Goal: Task Accomplishment & Management: Manage account settings

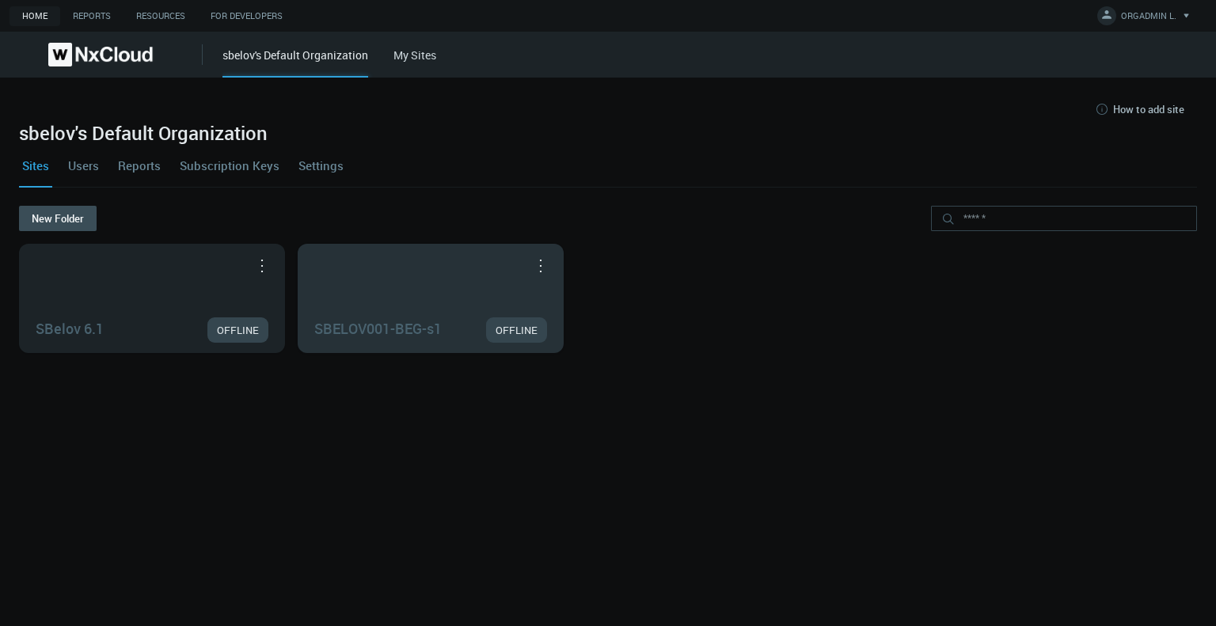
click at [535, 262] on button "button" at bounding box center [540, 265] width 25 height 16
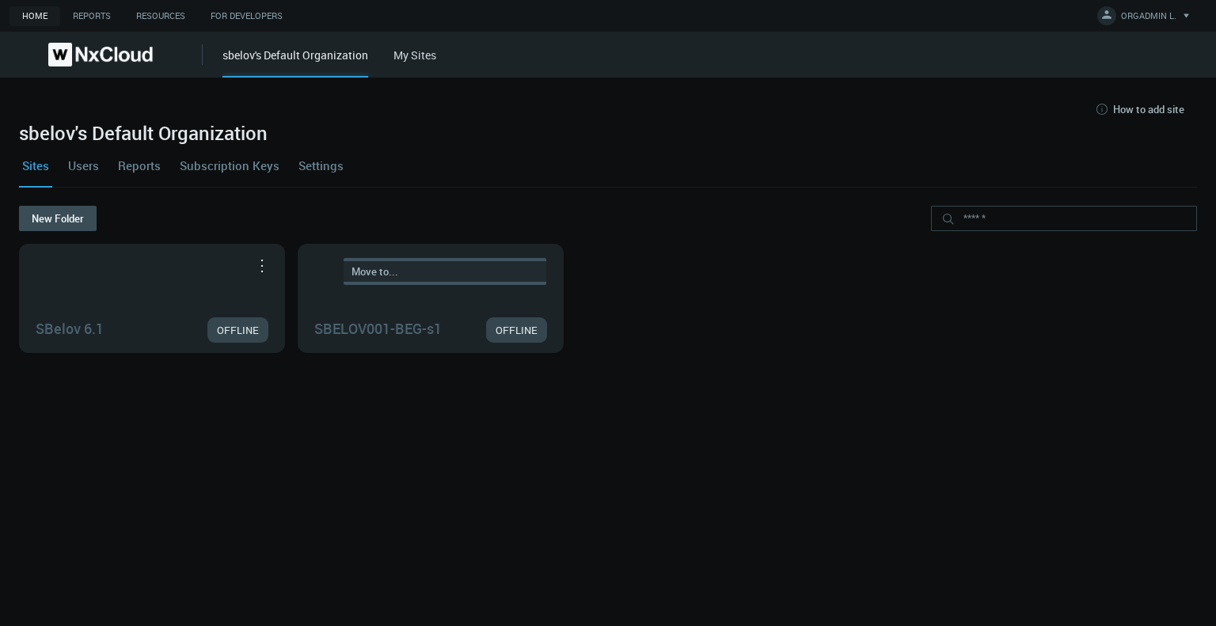
click at [473, 275] on link "Move to..." at bounding box center [444, 271] width 203 height 21
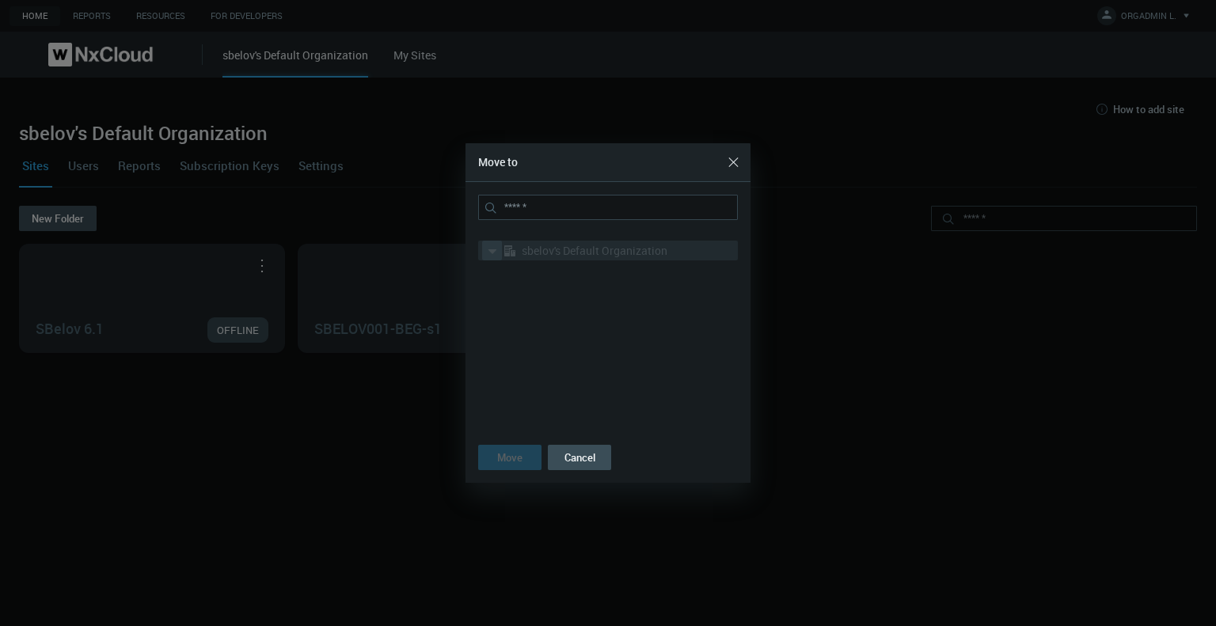
click at [493, 253] on icon at bounding box center [492, 251] width 16 height 16
click at [492, 251] on icon at bounding box center [493, 250] width 5 height 9
click at [492, 251] on icon at bounding box center [492, 251] width 9 height 5
click at [580, 464] on button "Cancel" at bounding box center [579, 457] width 63 height 25
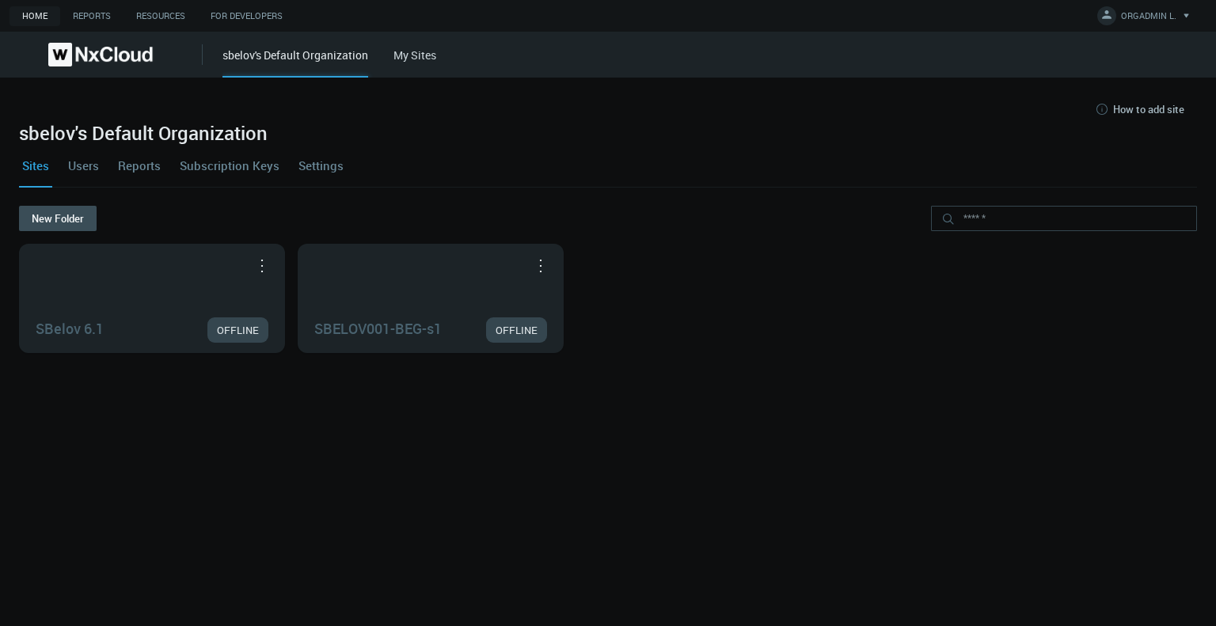
click at [400, 55] on link "My Sites" at bounding box center [414, 54] width 43 height 15
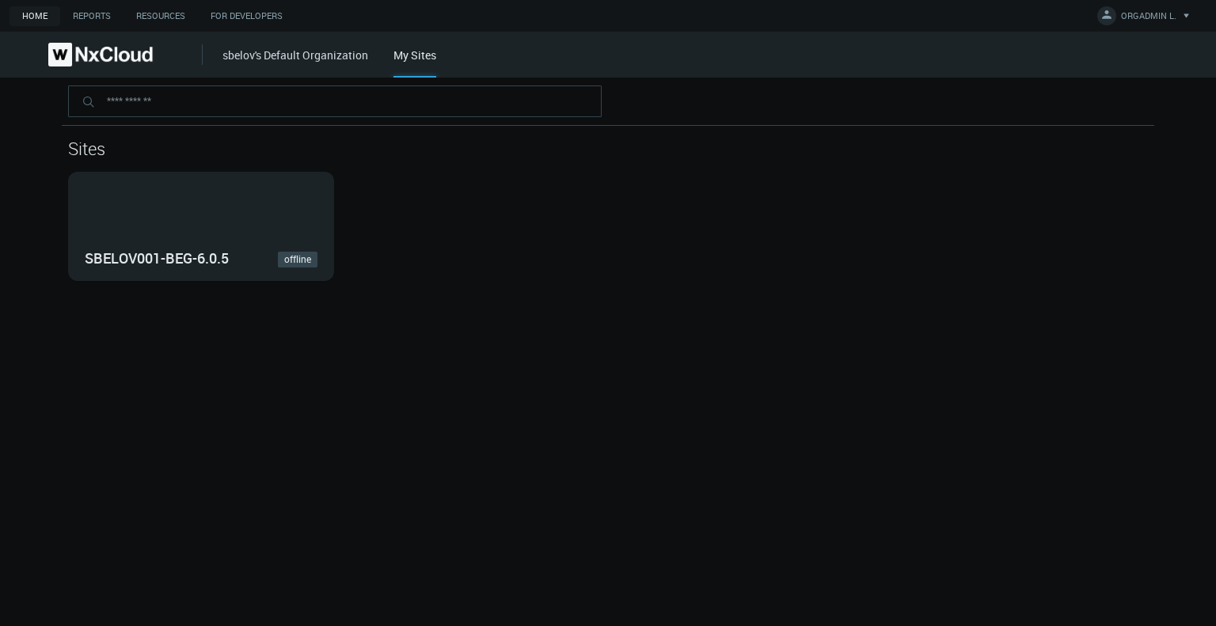
click at [315, 66] on div "sbelov's Default Organization My Sites" at bounding box center [718, 55] width 993 height 46
click at [319, 53] on link "sbelov's Default Organization" at bounding box center [295, 54] width 146 height 15
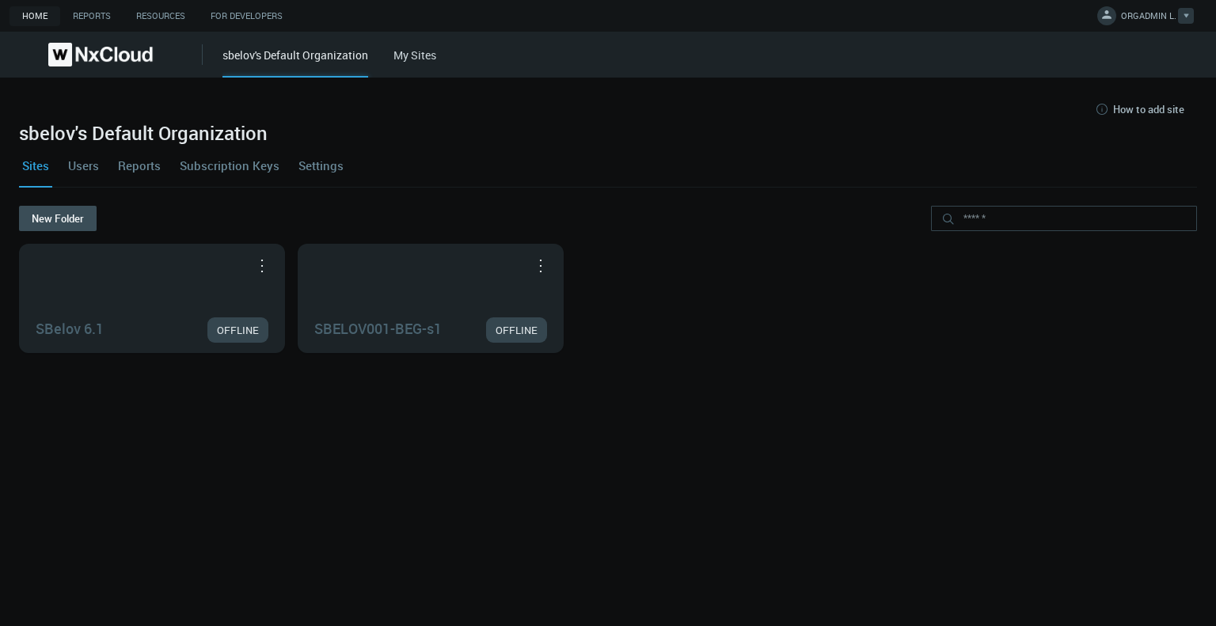
click at [1190, 19] on div at bounding box center [1186, 16] width 16 height 16
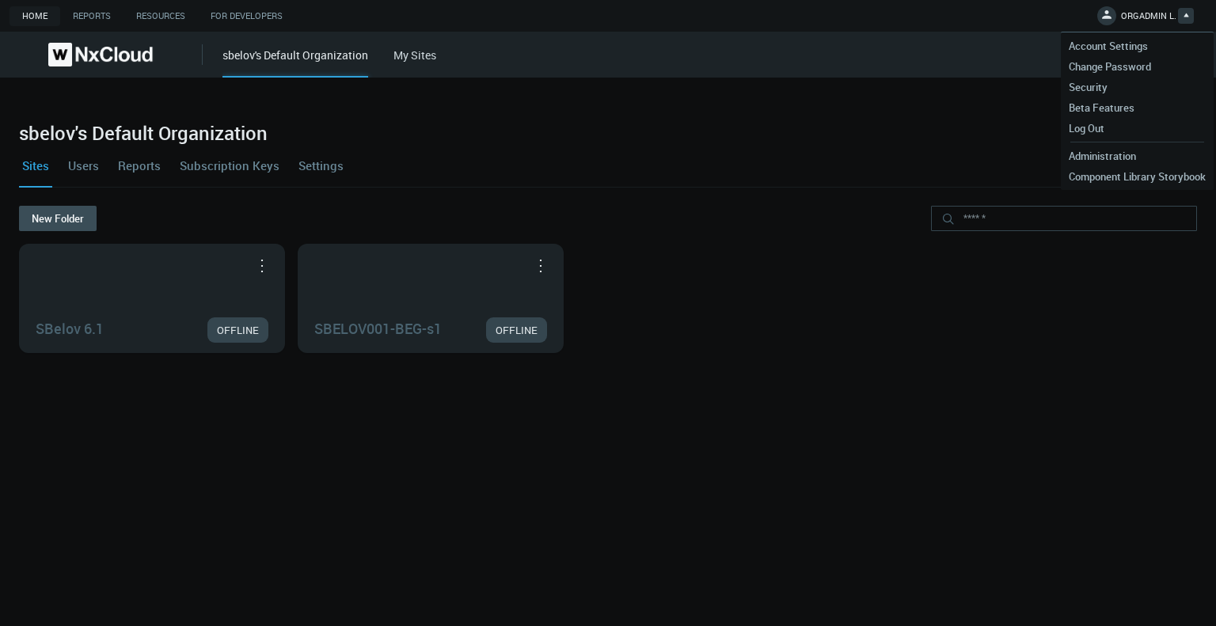
click at [317, 166] on link "Settings" at bounding box center [320, 165] width 51 height 43
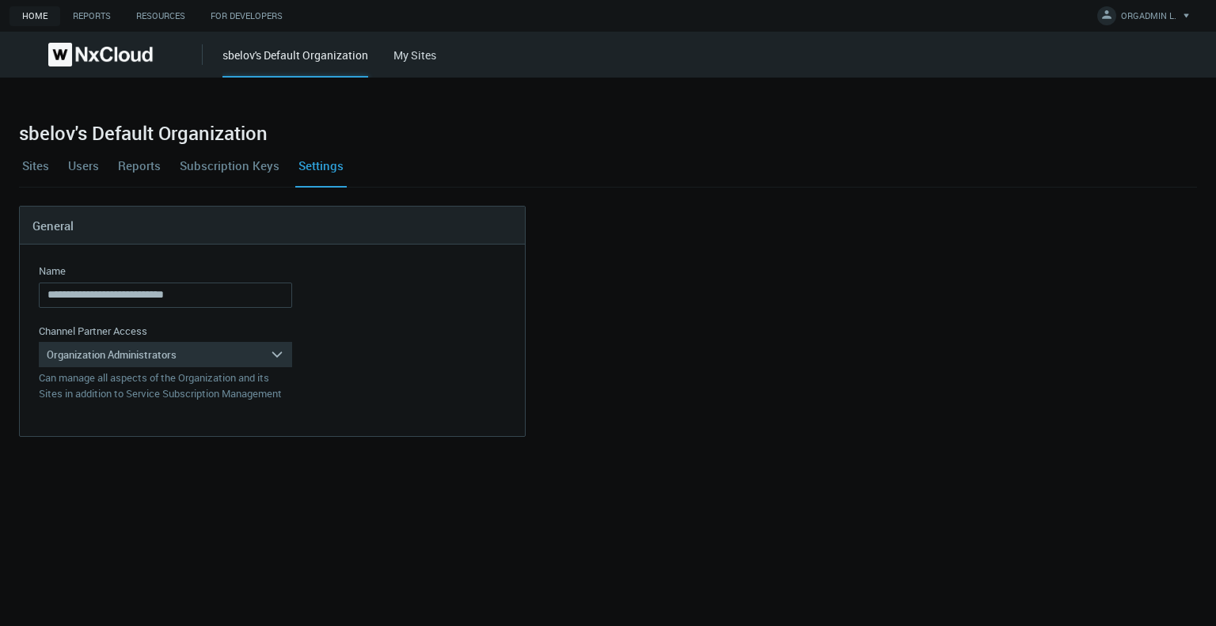
click at [37, 166] on link "Sites" at bounding box center [35, 165] width 33 height 43
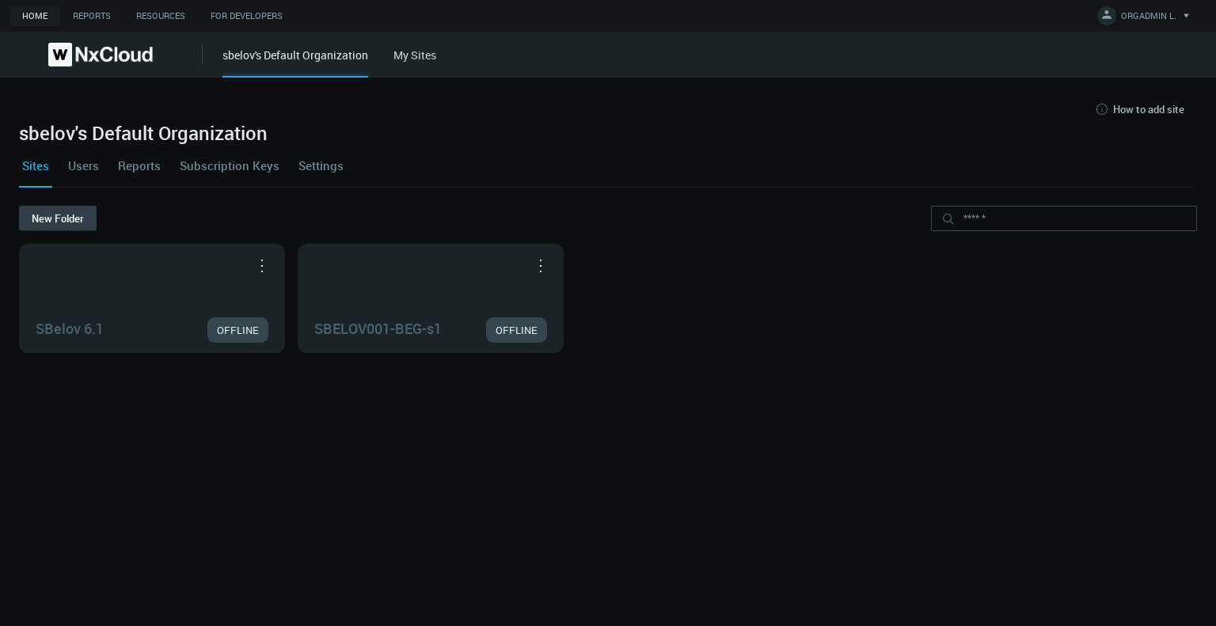
click at [61, 210] on button "New Folder" at bounding box center [58, 218] width 78 height 25
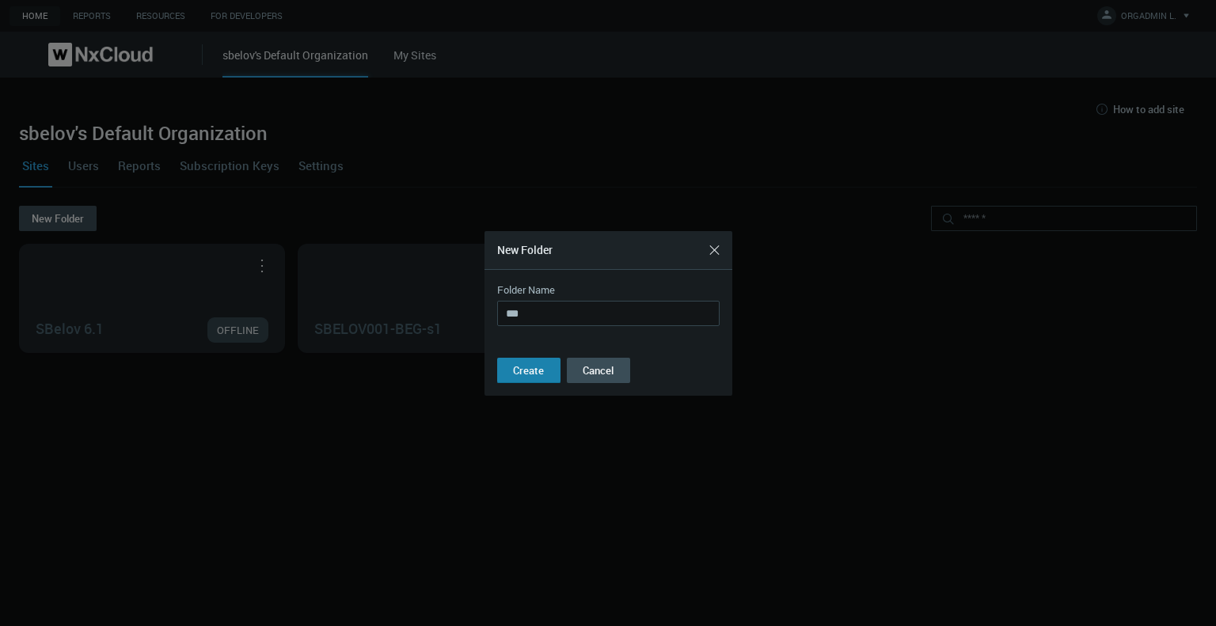
type input "***"
click at [530, 366] on span "Create" at bounding box center [528, 370] width 31 height 14
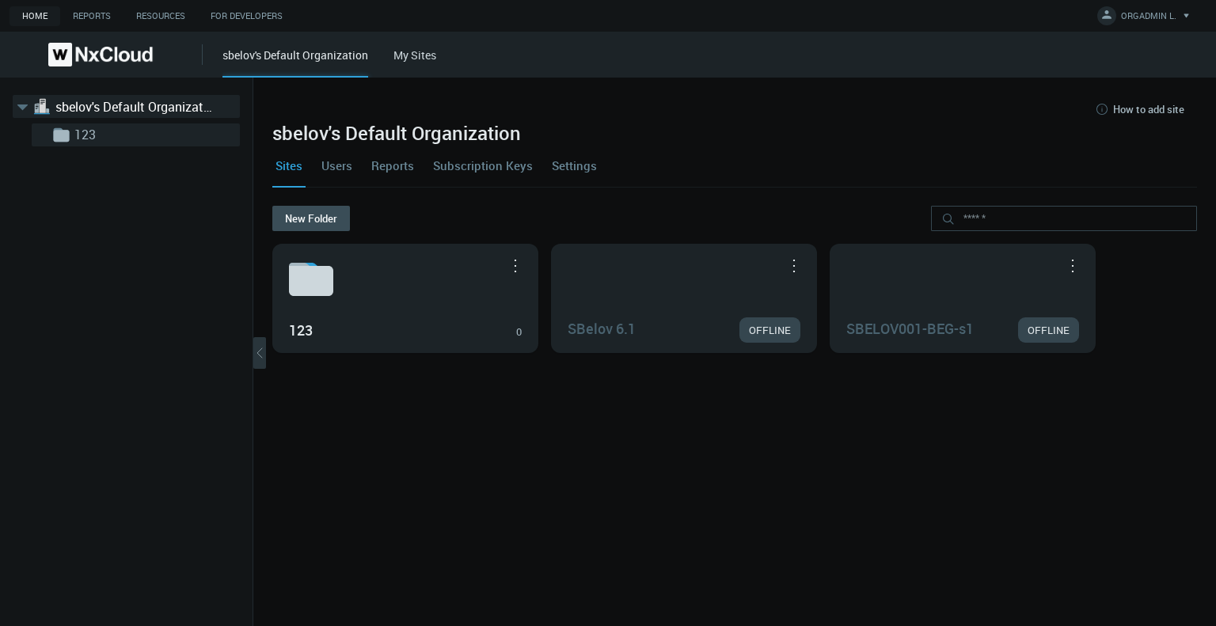
click at [120, 139] on link "123" at bounding box center [153, 134] width 158 height 19
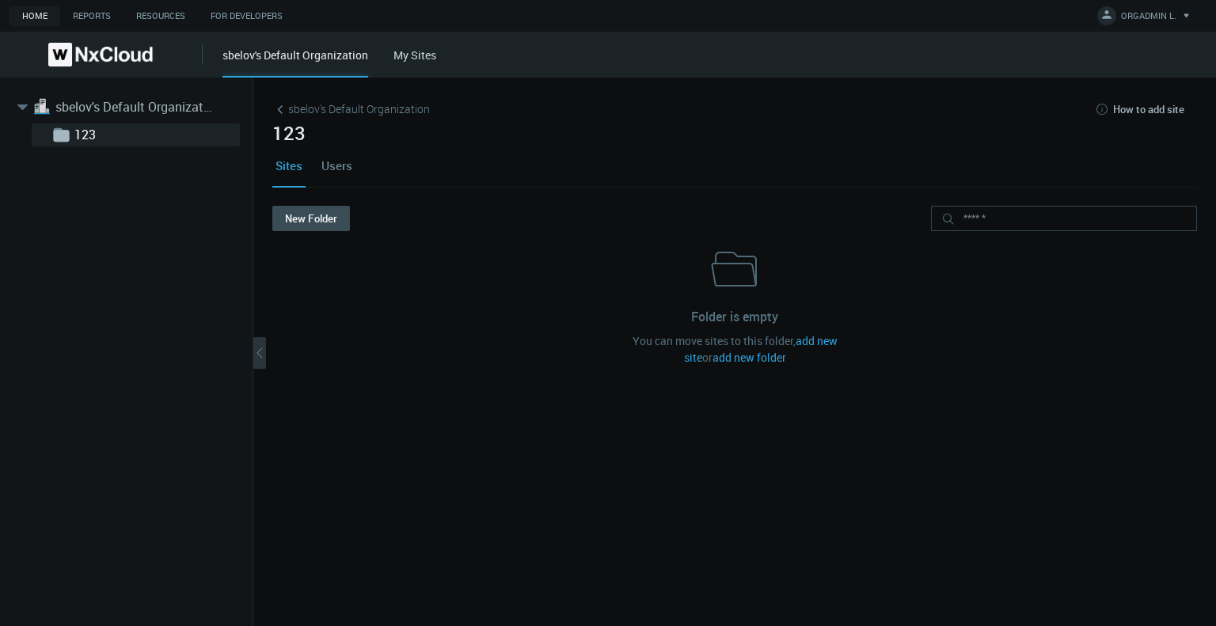
click at [350, 168] on link "Users" at bounding box center [336, 165] width 37 height 43
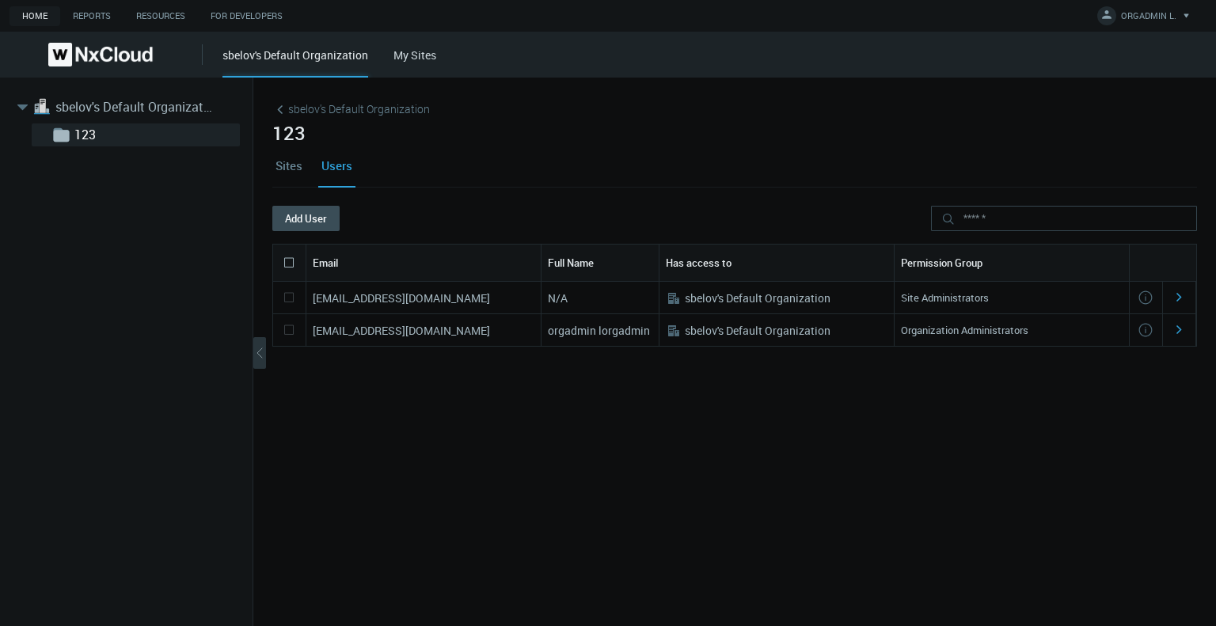
click at [273, 170] on link "Sites" at bounding box center [288, 165] width 33 height 43
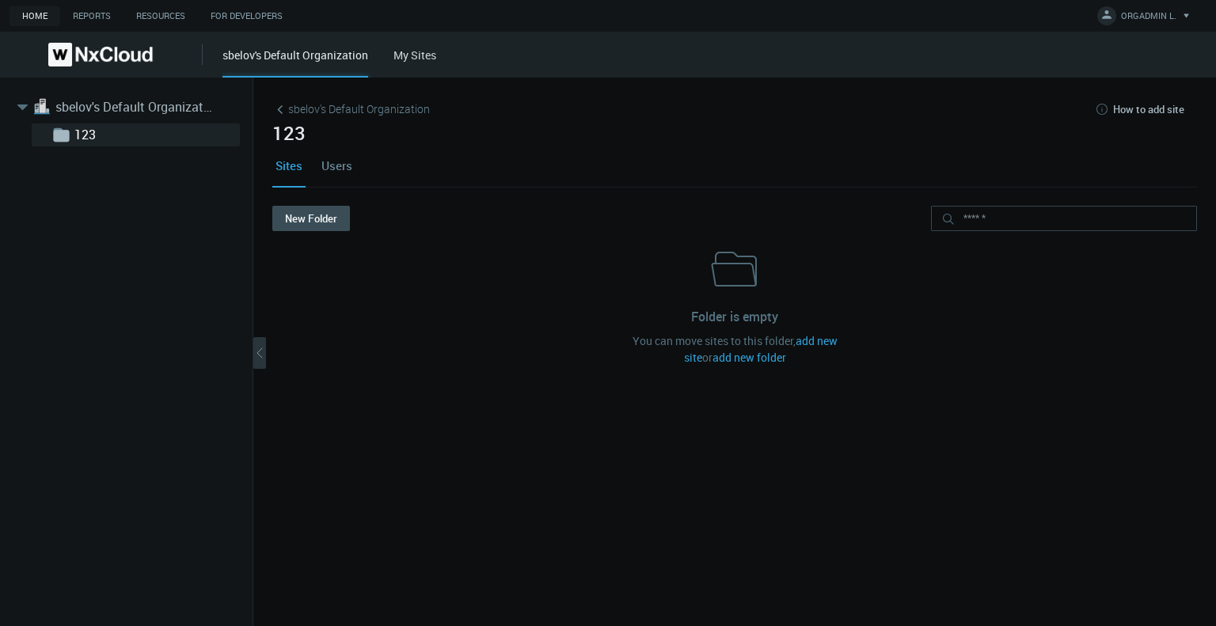
drag, startPoint x: 89, startPoint y: 135, endPoint x: 57, endPoint y: 169, distance: 46.5
click at [57, 169] on div ".st1{fill:var(--svg-placeholder-elm2-color);} .st2{fill:var(--brand-core);} .st…" at bounding box center [126, 352] width 253 height 548
click at [139, 135] on link "123" at bounding box center [153, 134] width 158 height 19
click at [138, 59] on img at bounding box center [100, 55] width 104 height 24
click at [85, 53] on img at bounding box center [100, 55] width 104 height 24
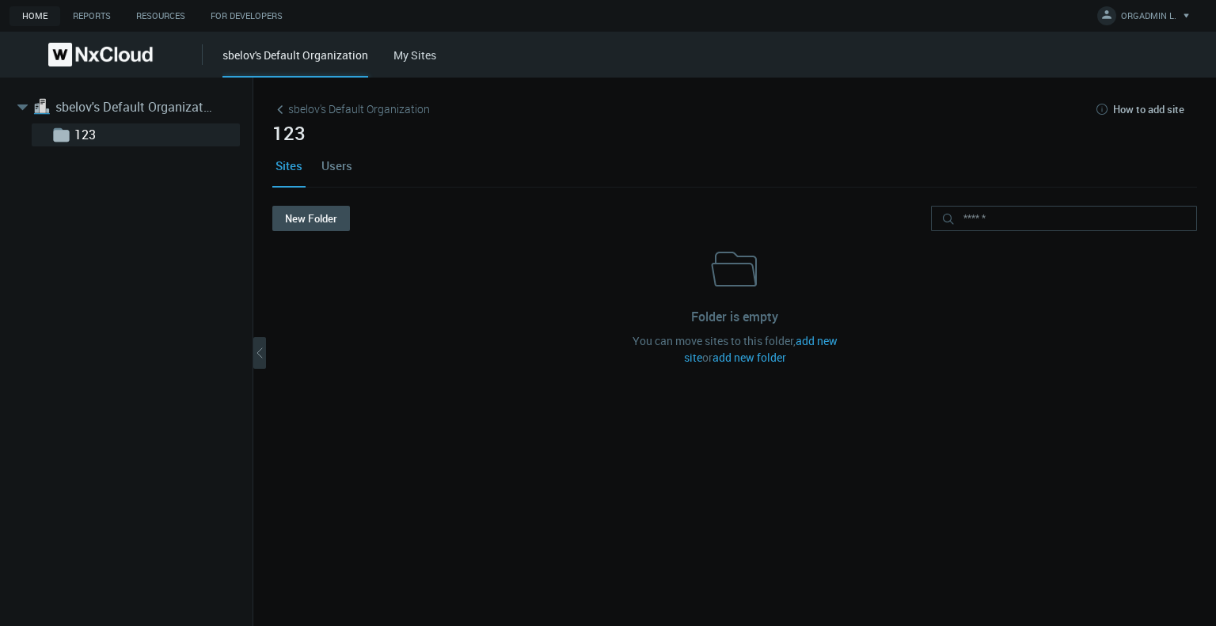
click at [336, 169] on link "Users" at bounding box center [336, 165] width 37 height 43
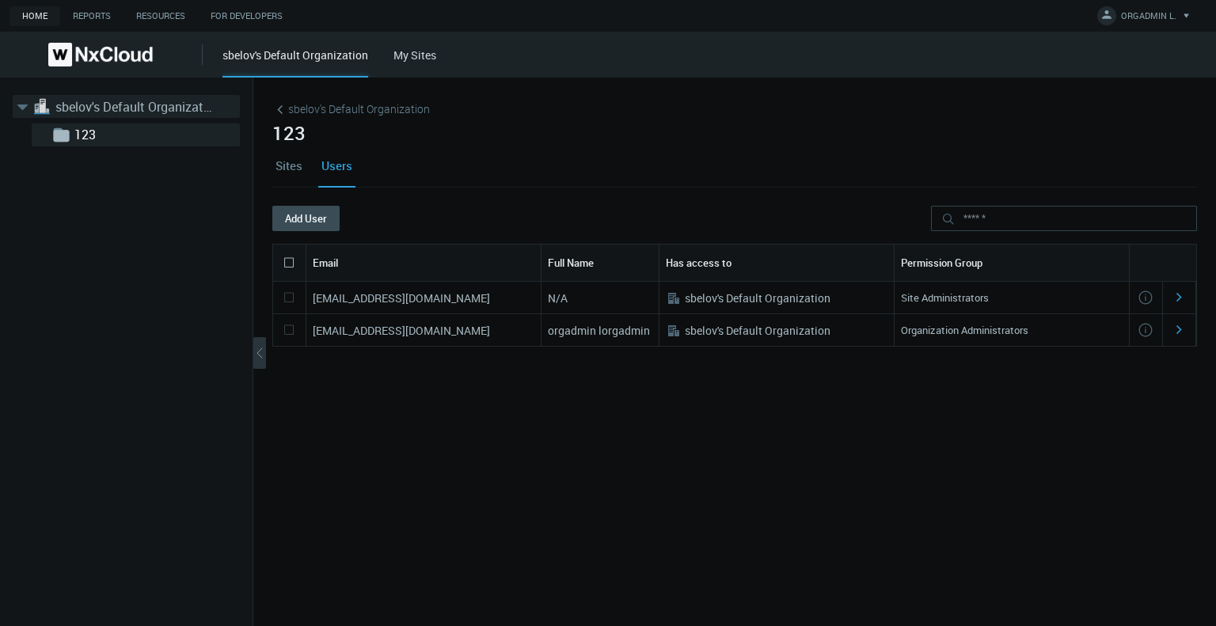
click at [195, 111] on link "sbelov's Default Organization" at bounding box center [134, 106] width 158 height 19
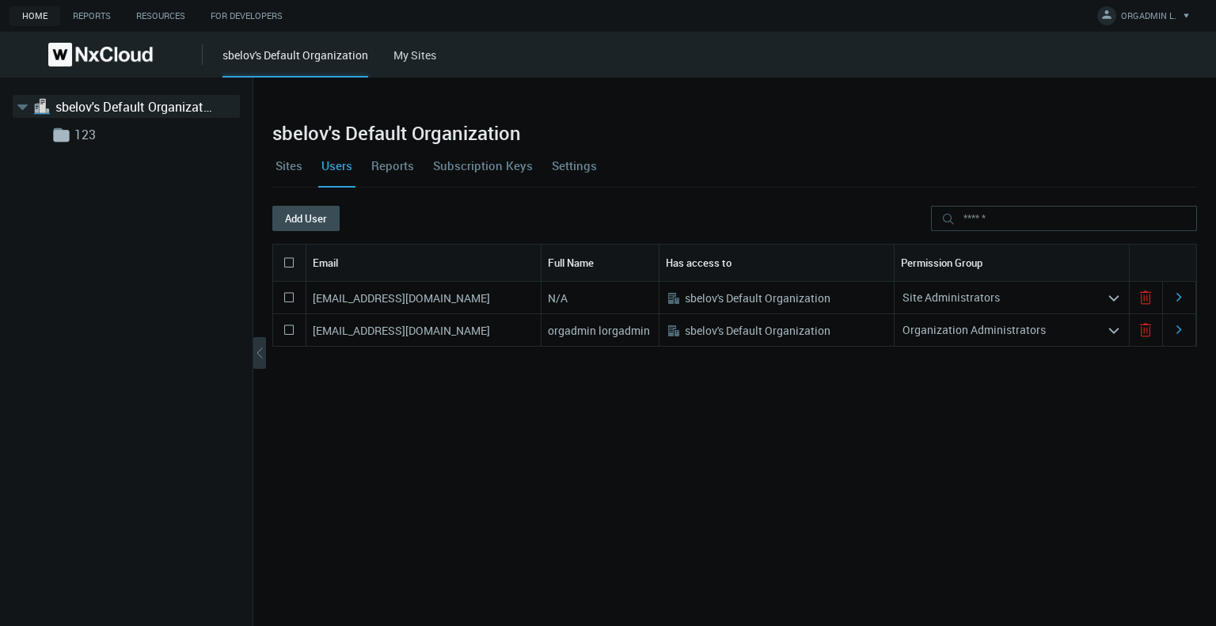
click at [298, 167] on link "Sites" at bounding box center [288, 165] width 33 height 43
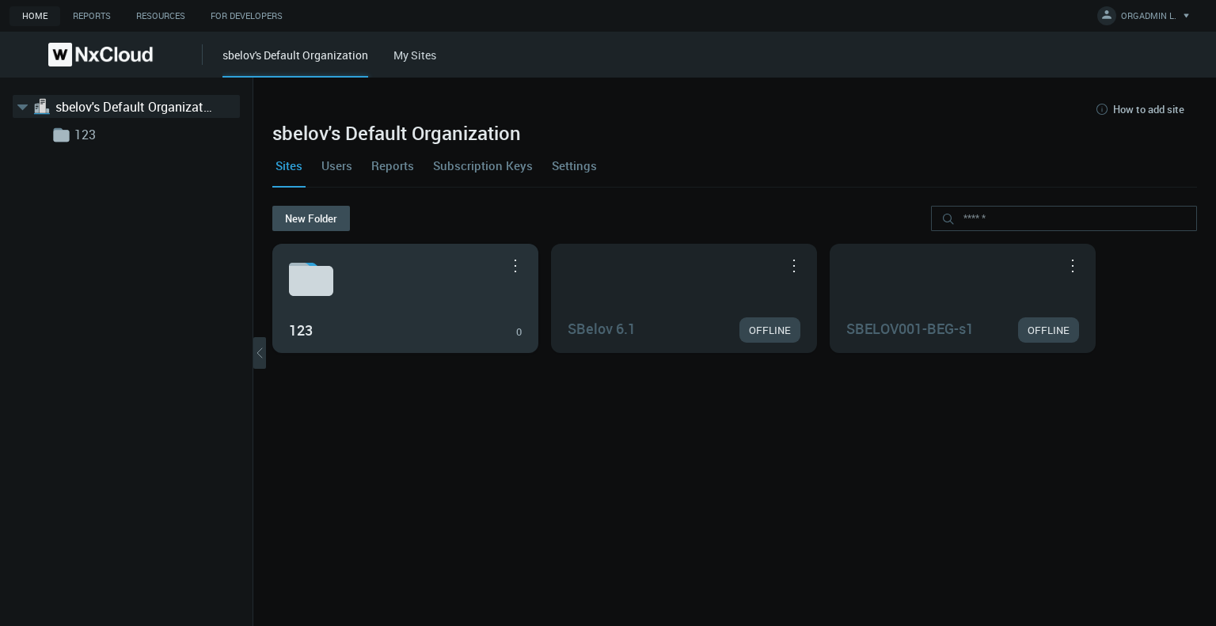
click at [517, 264] on button "button" at bounding box center [515, 265] width 25 height 16
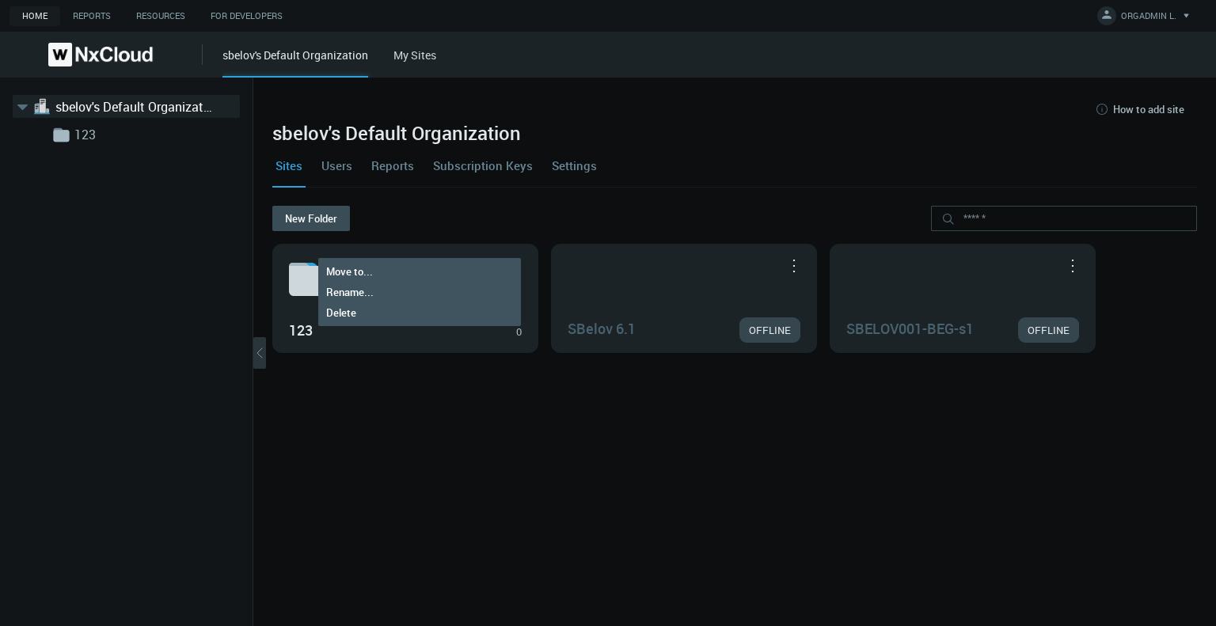
click at [522, 403] on nx-org-cards-container "New Folder 123 0 Move to... Rename... Delete SBelov 6.1 OFFLINE Move to... SBEL…" at bounding box center [734, 406] width 924 height 401
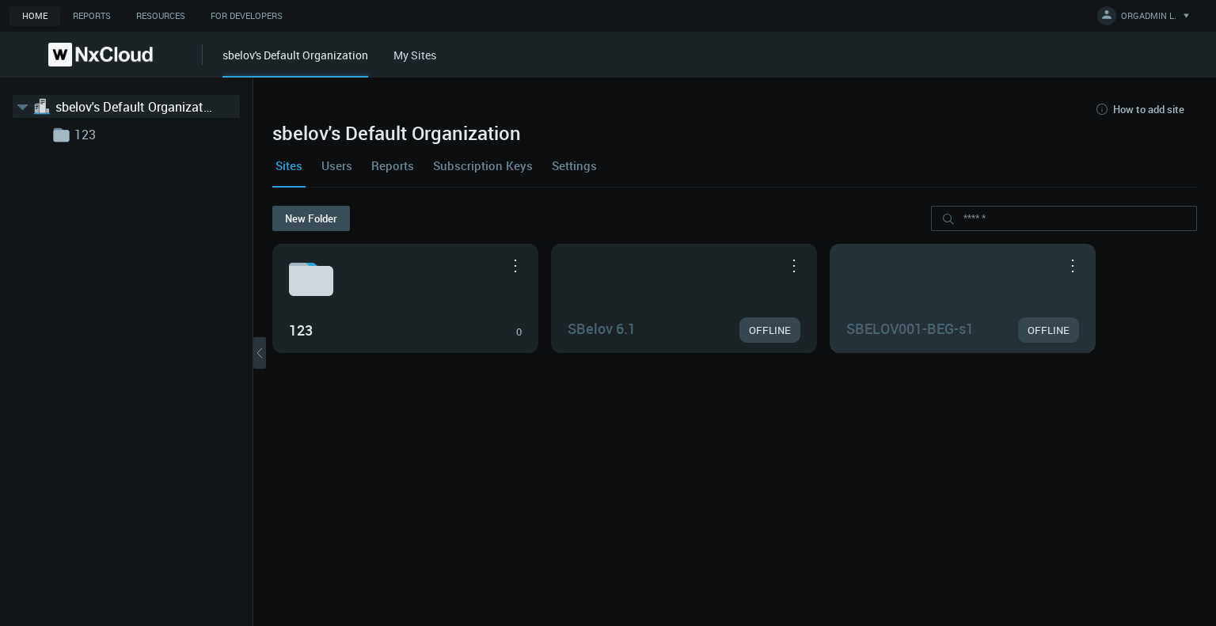
click at [1072, 268] on button "button" at bounding box center [1072, 265] width 25 height 16
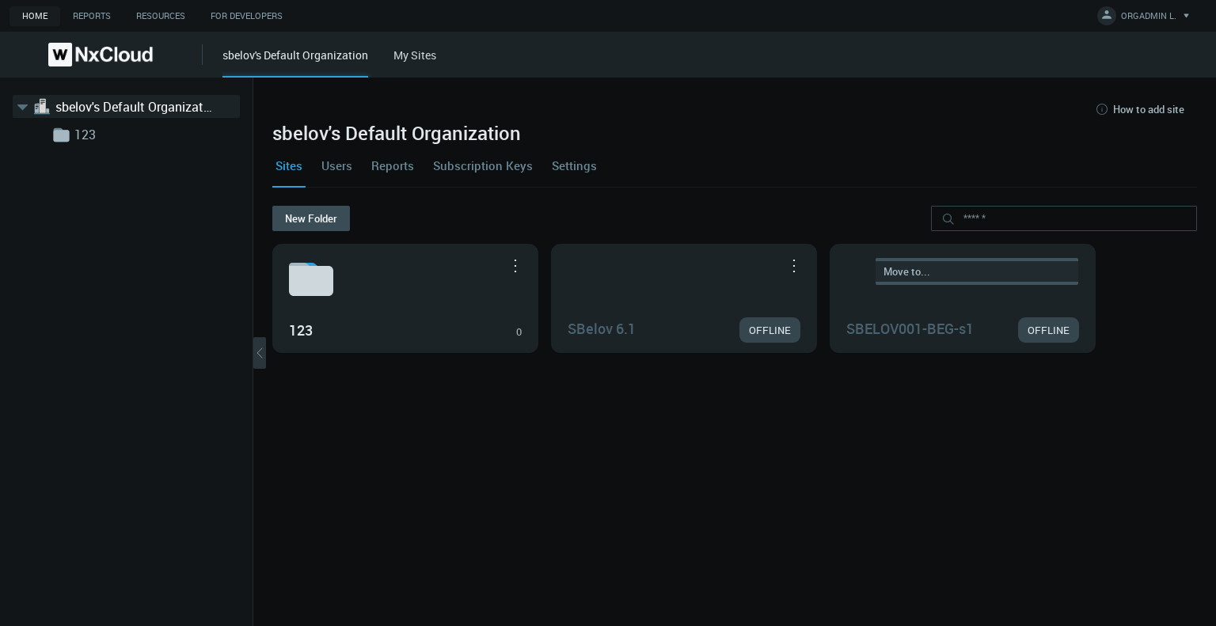
click at [1000, 273] on link "Move to..." at bounding box center [976, 271] width 203 height 21
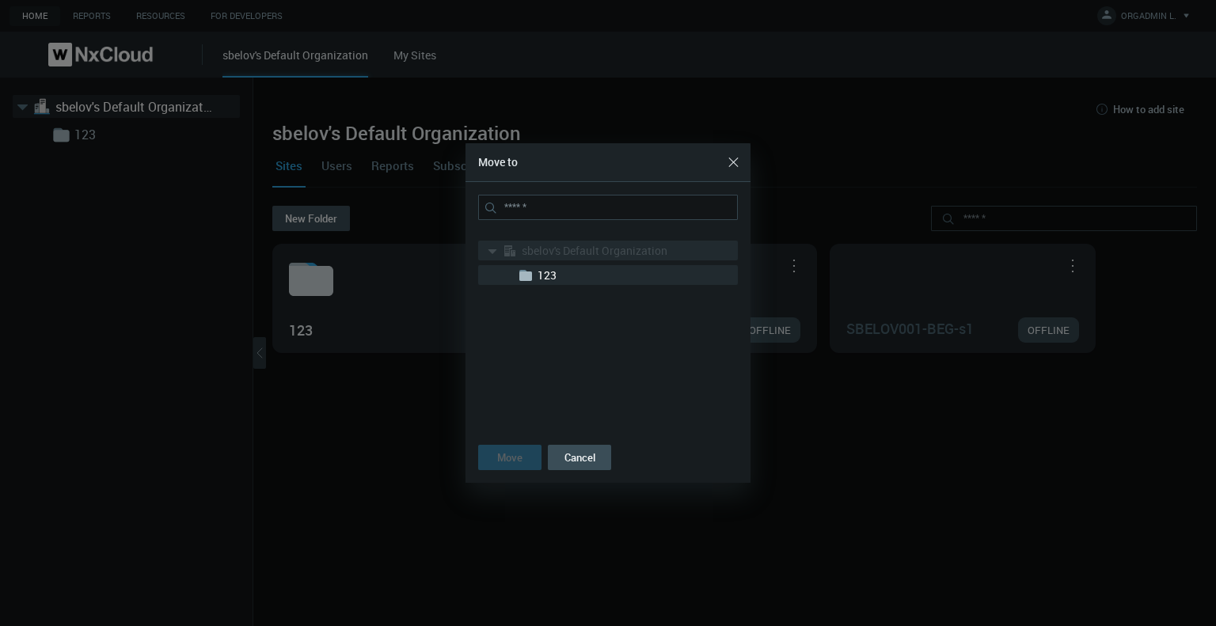
click at [547, 275] on nx-search-highlight "123" at bounding box center [546, 275] width 19 height 15
click at [510, 450] on button "Move" at bounding box center [509, 457] width 63 height 25
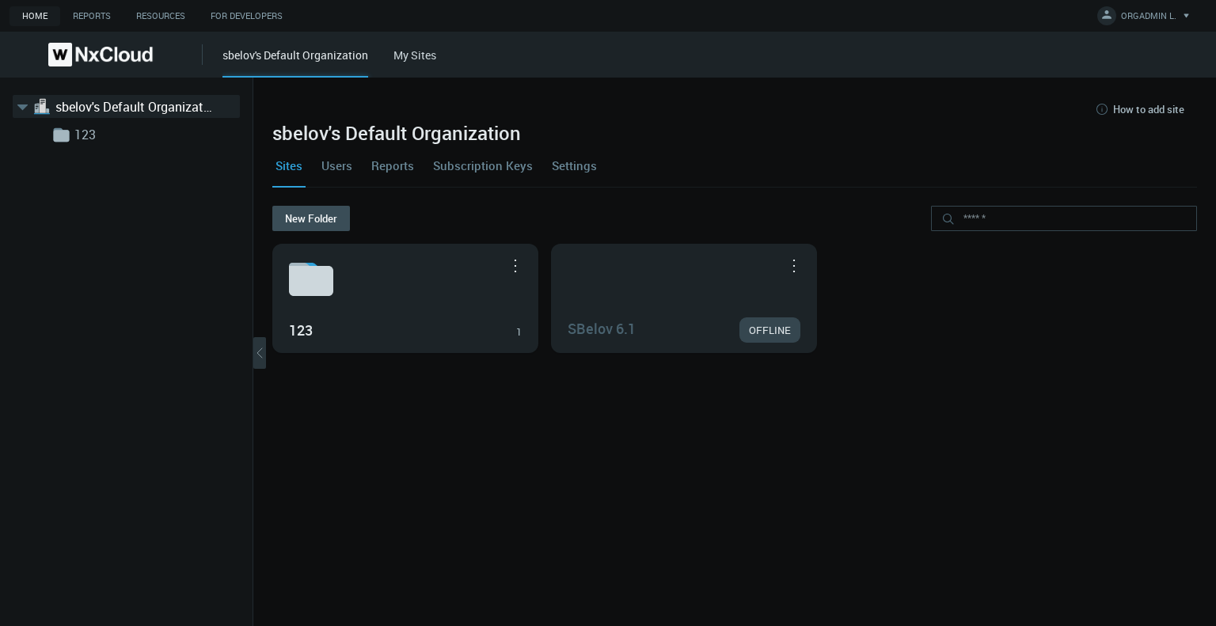
click at [515, 261] on button "button" at bounding box center [515, 265] width 25 height 16
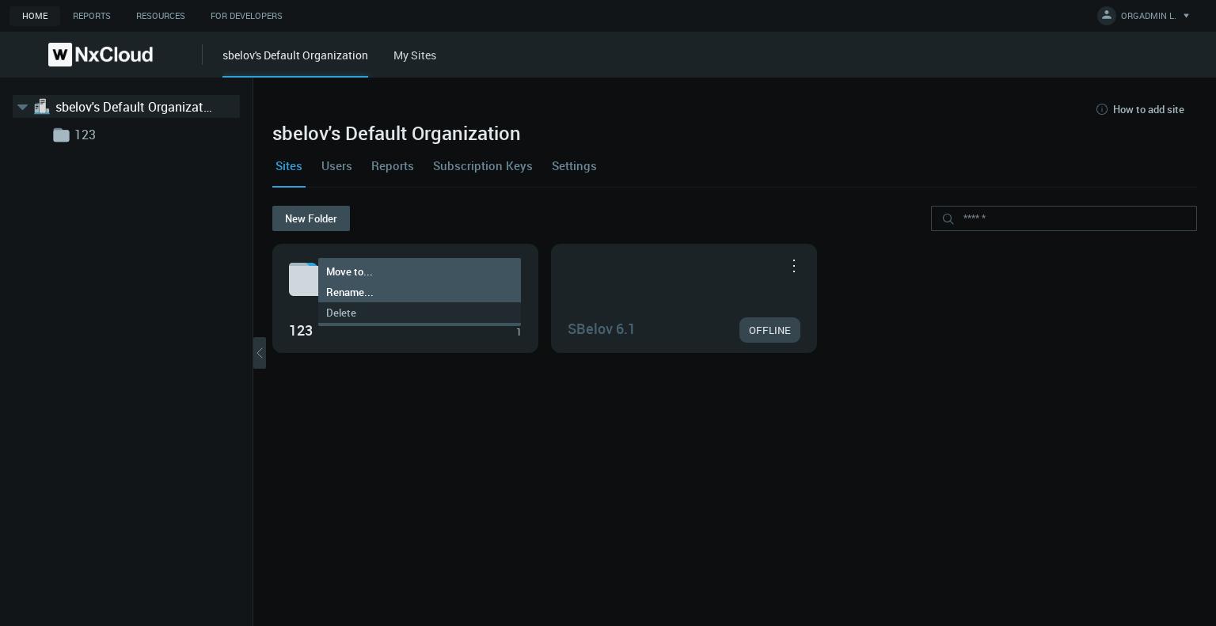
click at [484, 282] on link "Delete" at bounding box center [419, 271] width 203 height 21
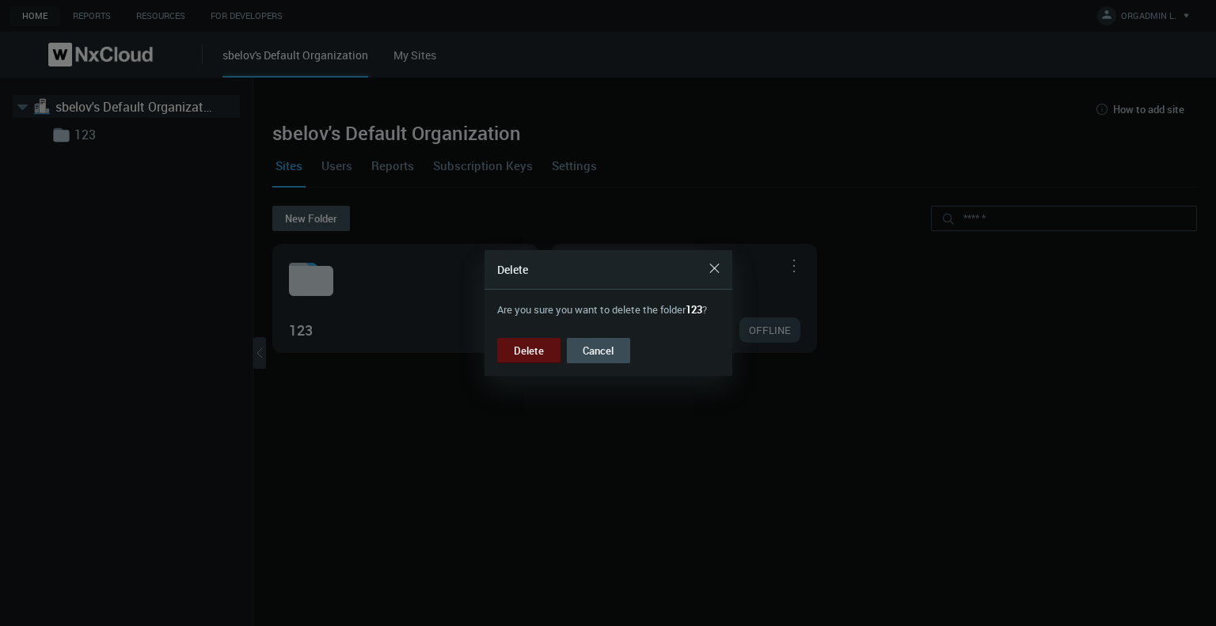
click at [530, 354] on button "Delete" at bounding box center [528, 350] width 63 height 25
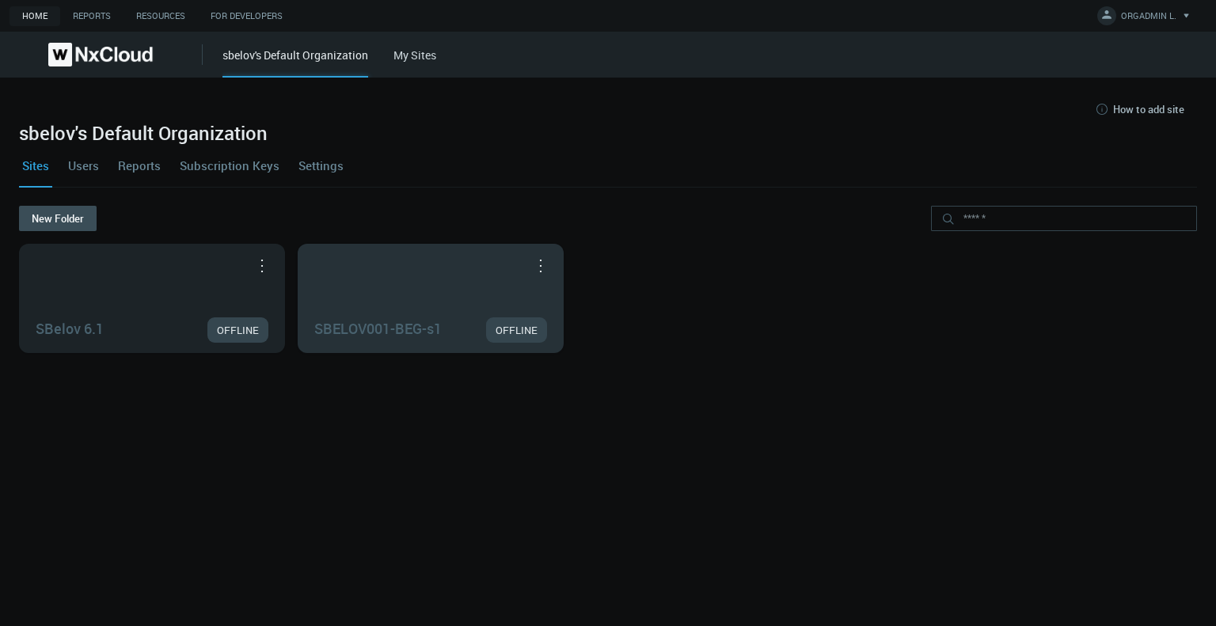
click at [535, 264] on button "button" at bounding box center [540, 265] width 25 height 16
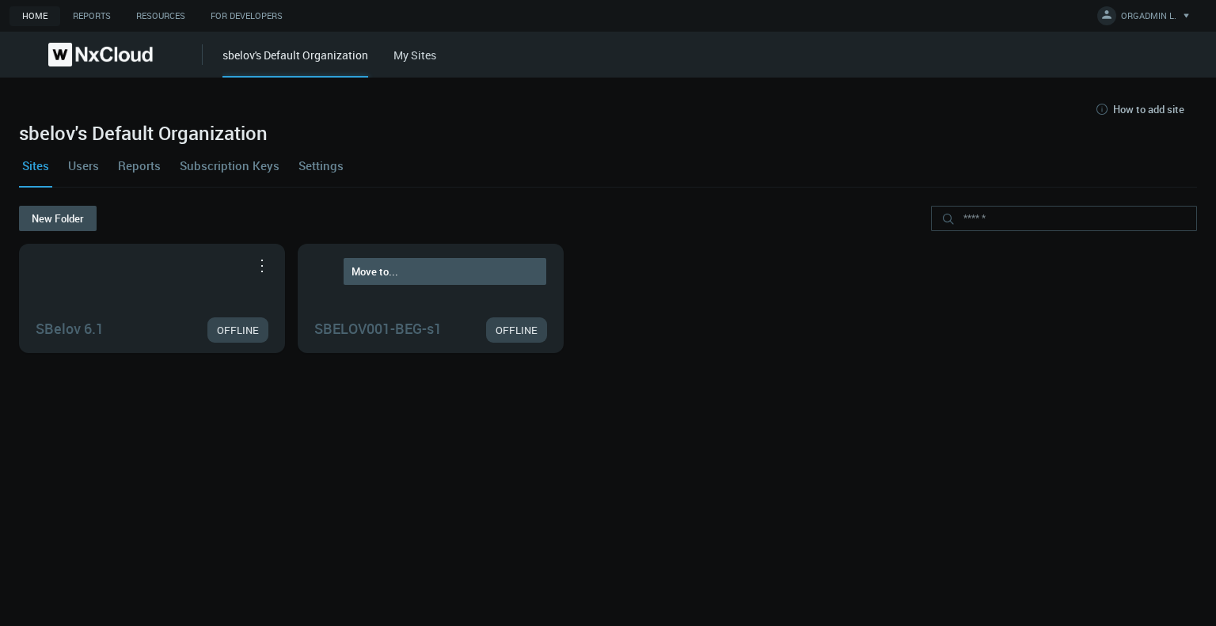
click at [409, 336] on nx-search-highlight "SBELOV001-BEG-s1" at bounding box center [377, 328] width 127 height 19
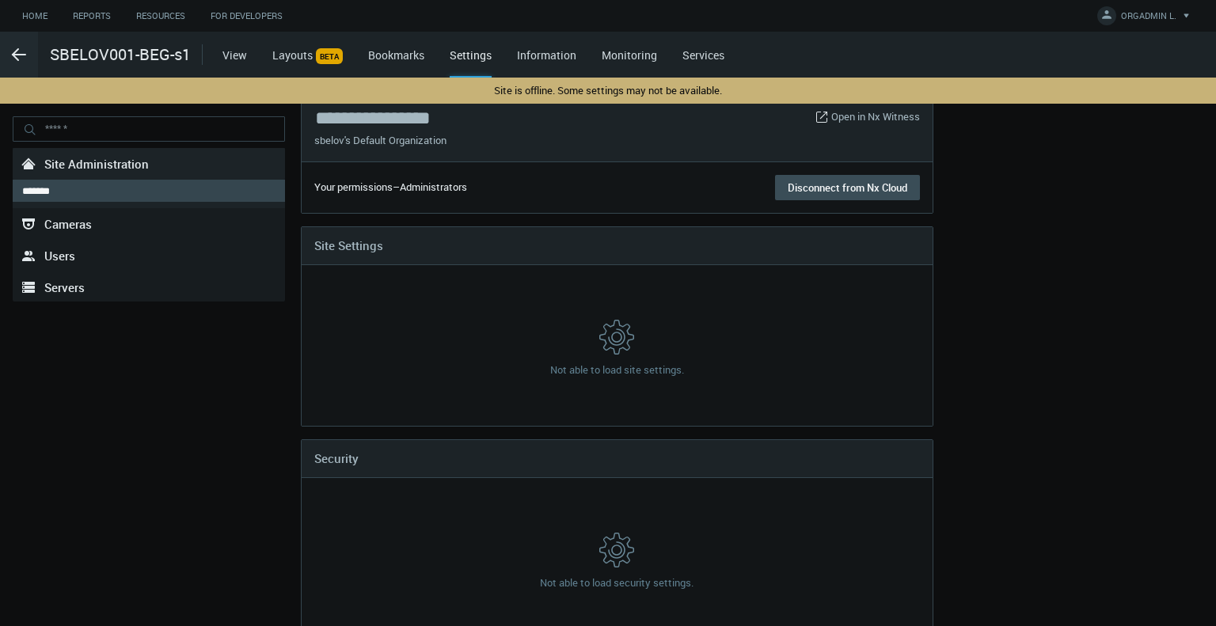
scroll to position [35, 0]
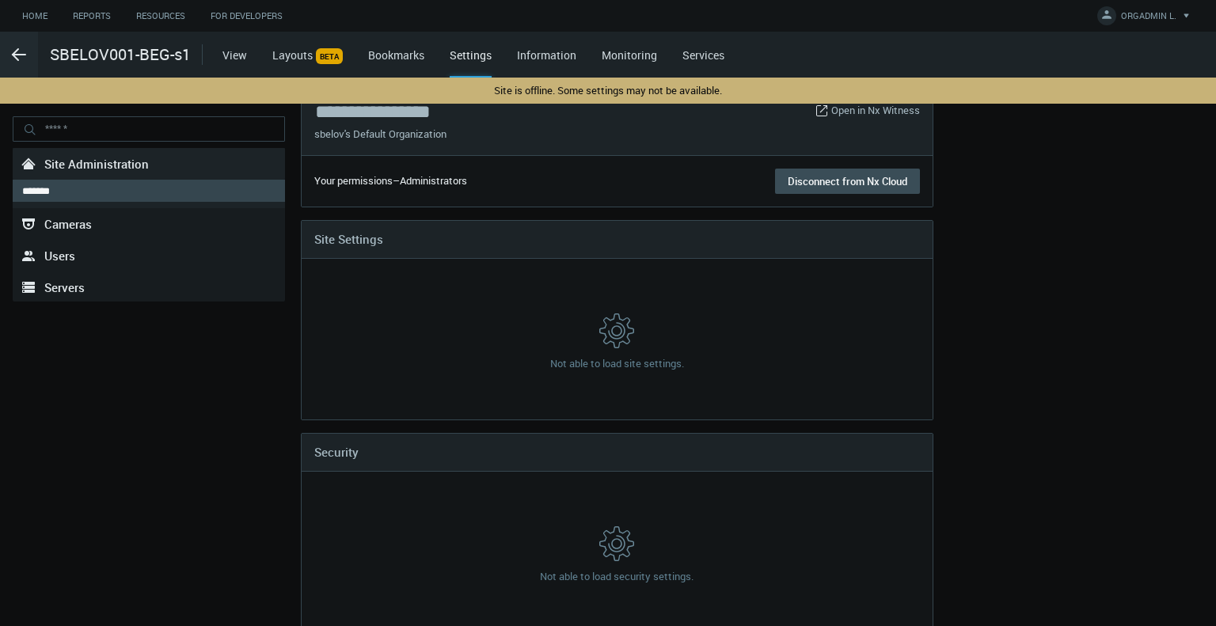
click at [565, 59] on link "Information" at bounding box center [546, 54] width 59 height 15
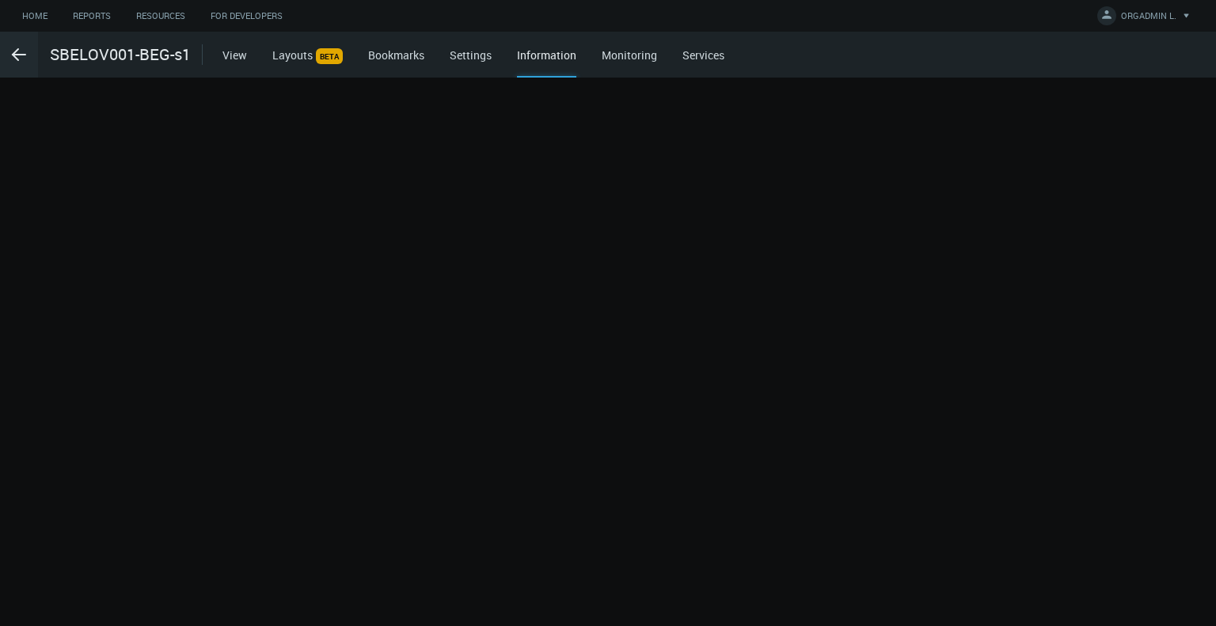
scroll to position [0, 0]
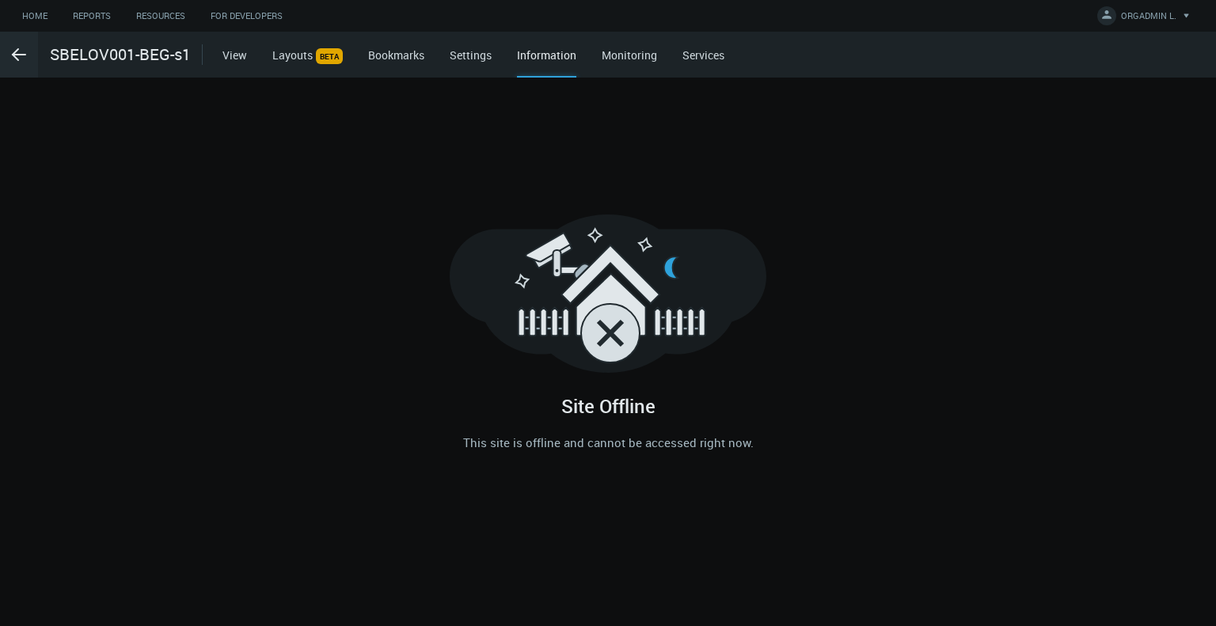
click at [714, 49] on link "Services" at bounding box center [703, 54] width 42 height 15
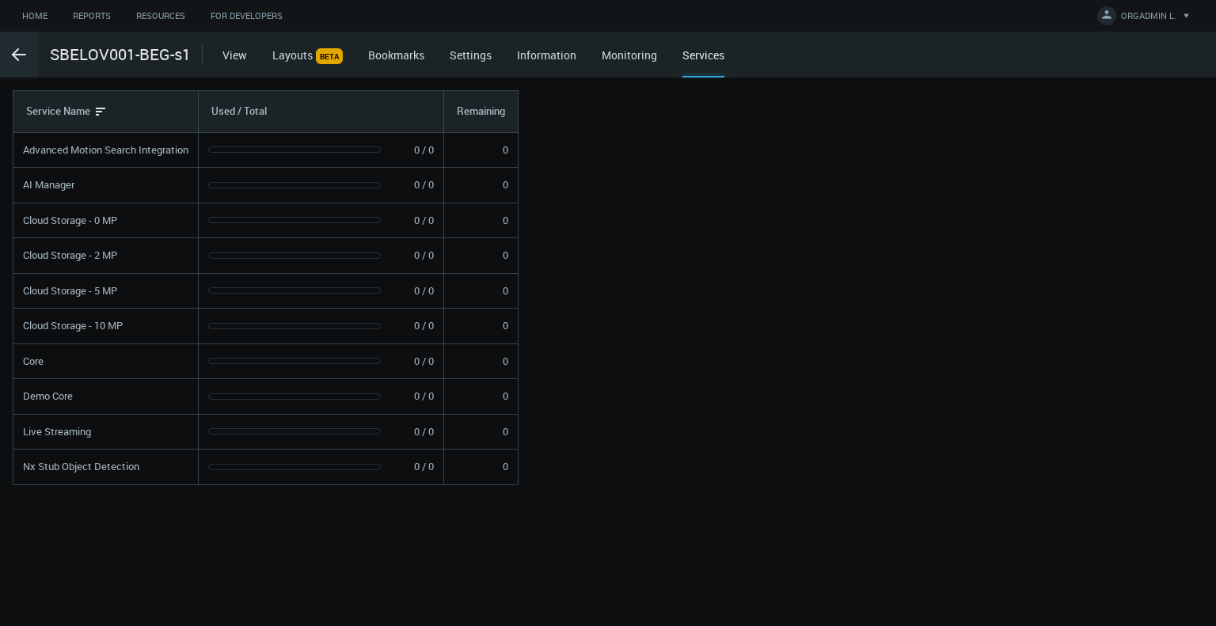
click at [614, 59] on link "Monitoring" at bounding box center [629, 54] width 55 height 15
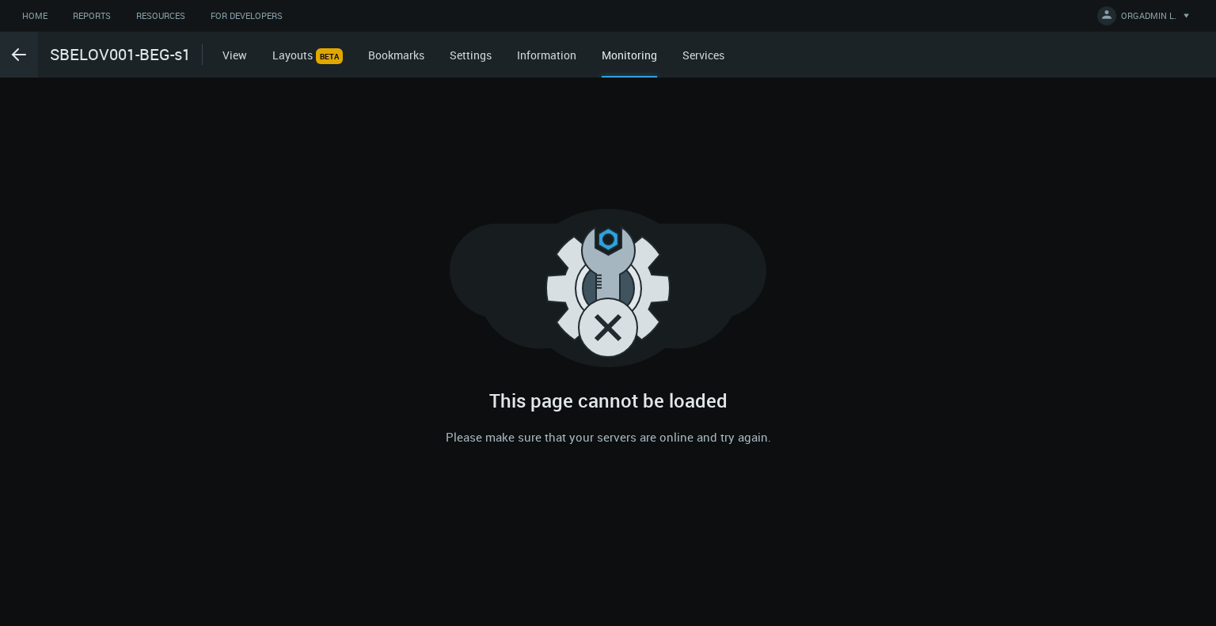
click at [541, 59] on link "Information" at bounding box center [546, 54] width 59 height 15
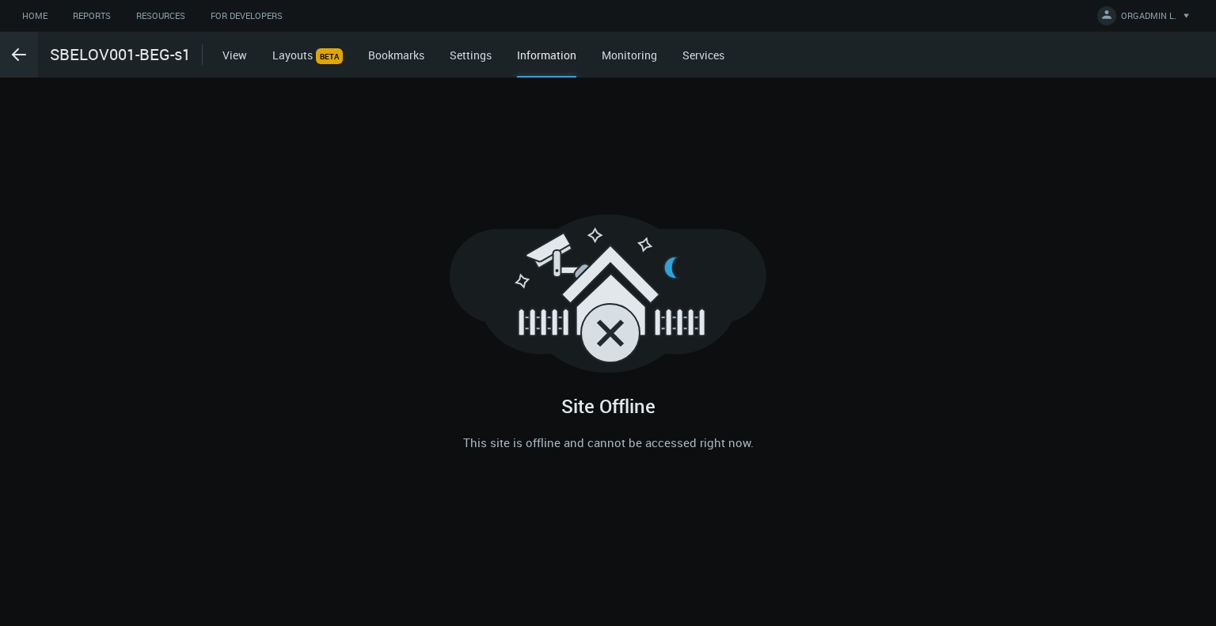
click at [476, 60] on link "Settings" at bounding box center [471, 54] width 42 height 15
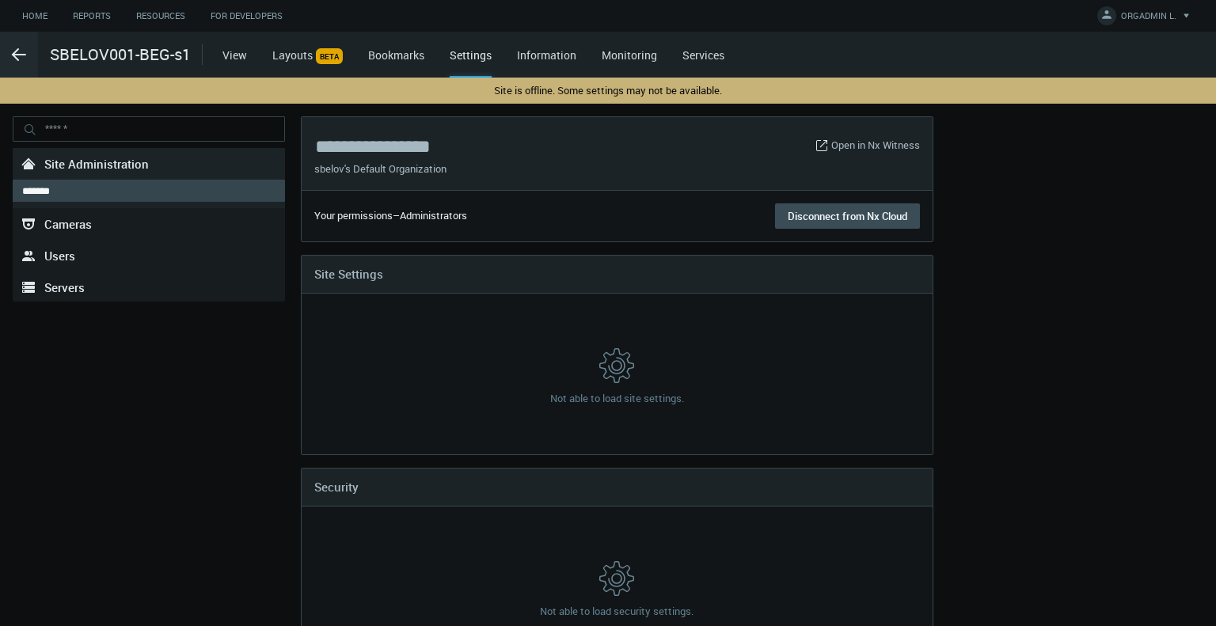
click at [393, 56] on link "Bookmarks" at bounding box center [396, 54] width 56 height 15
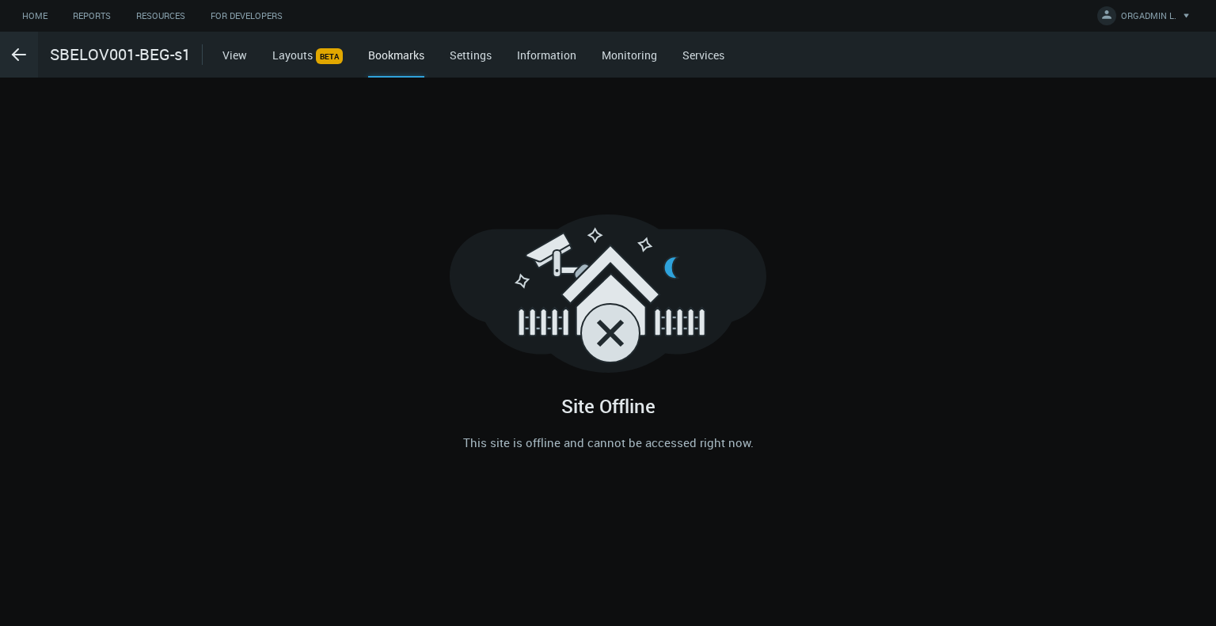
click at [323, 61] on span "BETA" at bounding box center [329, 56] width 27 height 16
click at [217, 63] on div ".arrow {fill-rule:evenodd;clip-rule:evenodd;fill:none;stroke:var(--btn-arrow-co…" at bounding box center [608, 55] width 1216 height 46
click at [230, 59] on link "View" at bounding box center [234, 54] width 25 height 15
drag, startPoint x: 122, startPoint y: 47, endPoint x: 23, endPoint y: 61, distance: 100.0
click at [23, 61] on div ".arrow {fill-rule:evenodd;clip-rule:evenodd;fill:none;stroke:var(--btn-arrow-co…" at bounding box center [101, 55] width 202 height 46
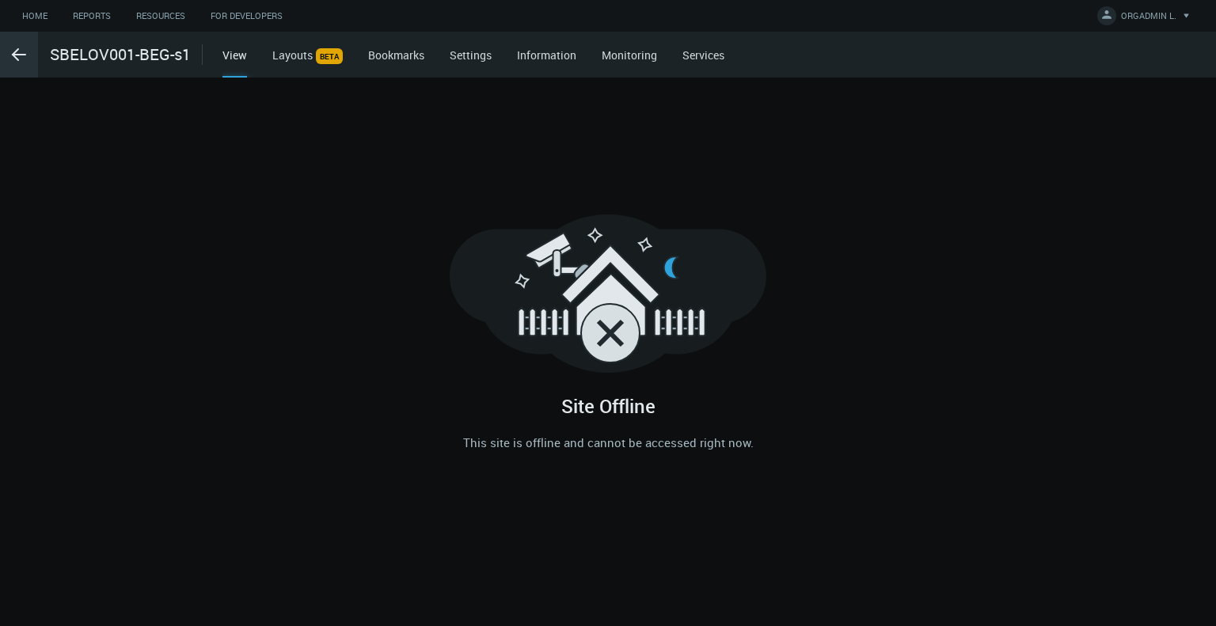
click at [23, 61] on icon ".arrow {fill-rule:evenodd;clip-rule:evenodd;fill:none;stroke:var(--btn-arrow-co…" at bounding box center [18, 54] width 19 height 19
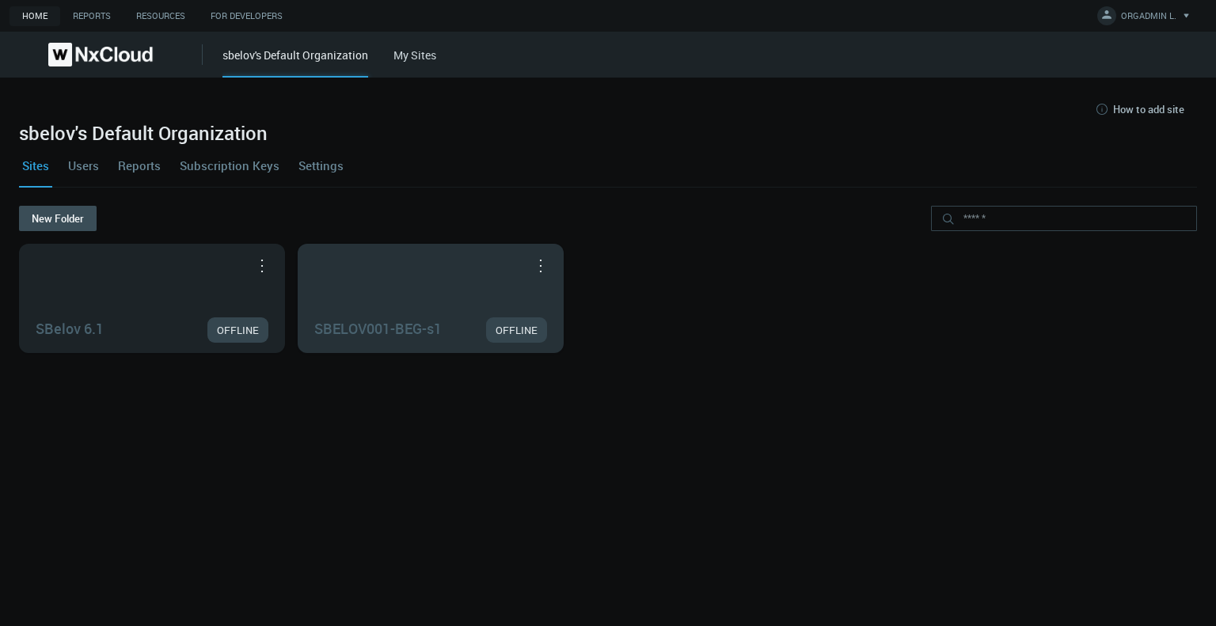
click at [543, 264] on button "button" at bounding box center [540, 265] width 25 height 16
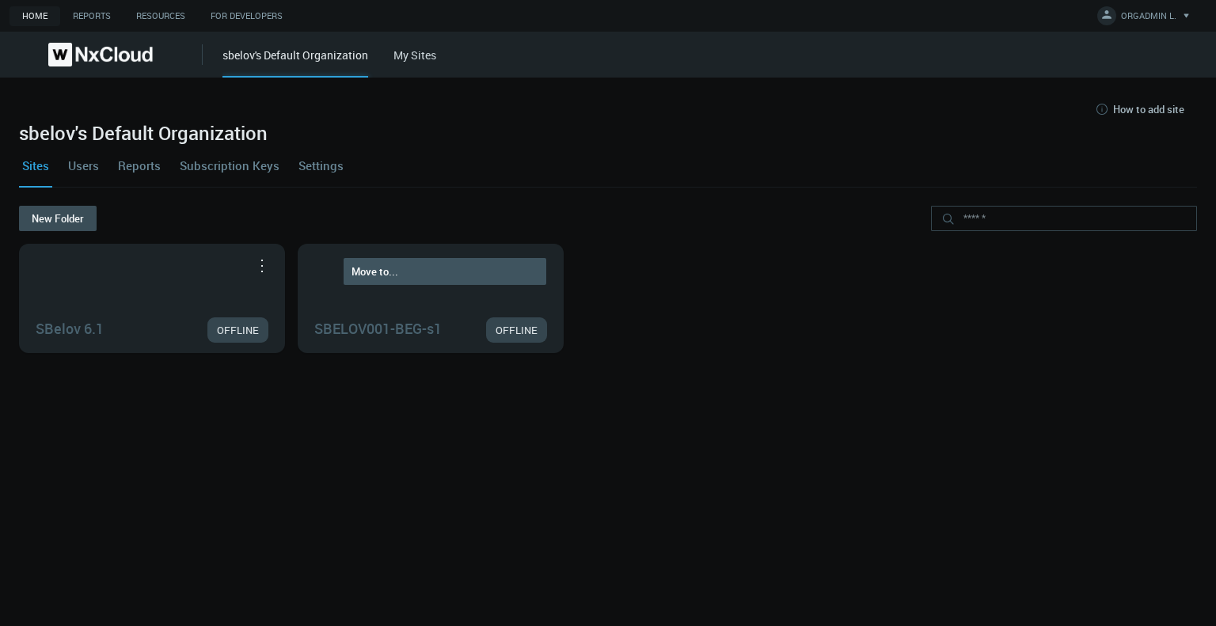
click at [505, 172] on div "Sites Users Reports Subscription Keys Settings" at bounding box center [608, 165] width 1178 height 43
click at [93, 166] on link "Users" at bounding box center [83, 165] width 37 height 43
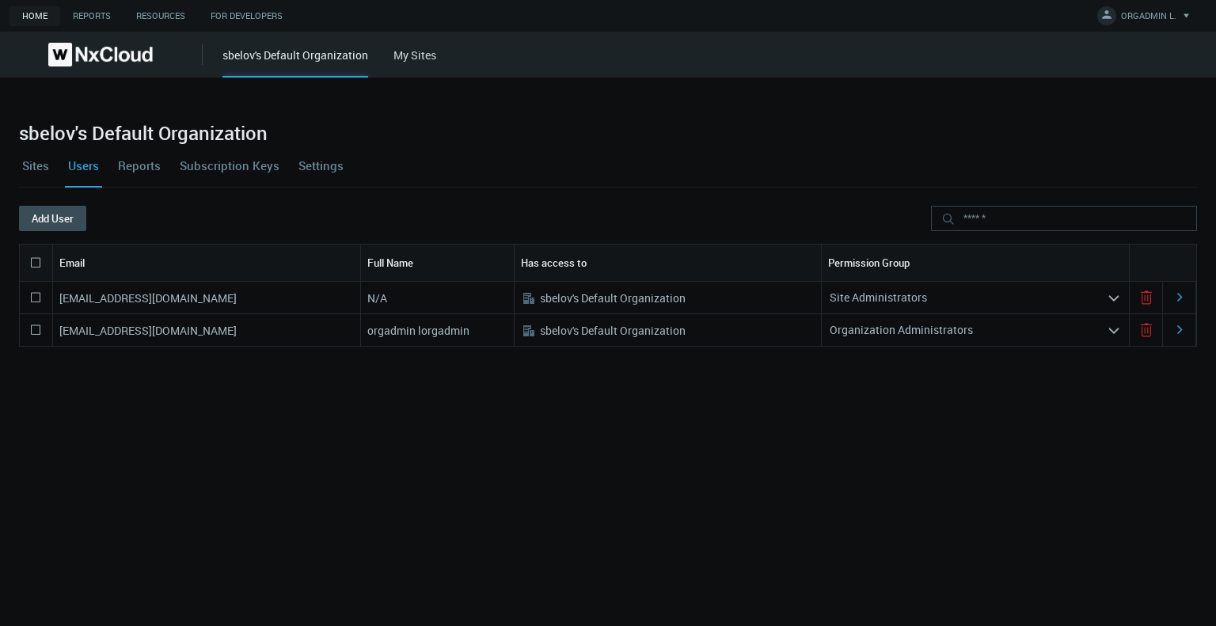
click at [134, 165] on link "Reports" at bounding box center [139, 165] width 49 height 43
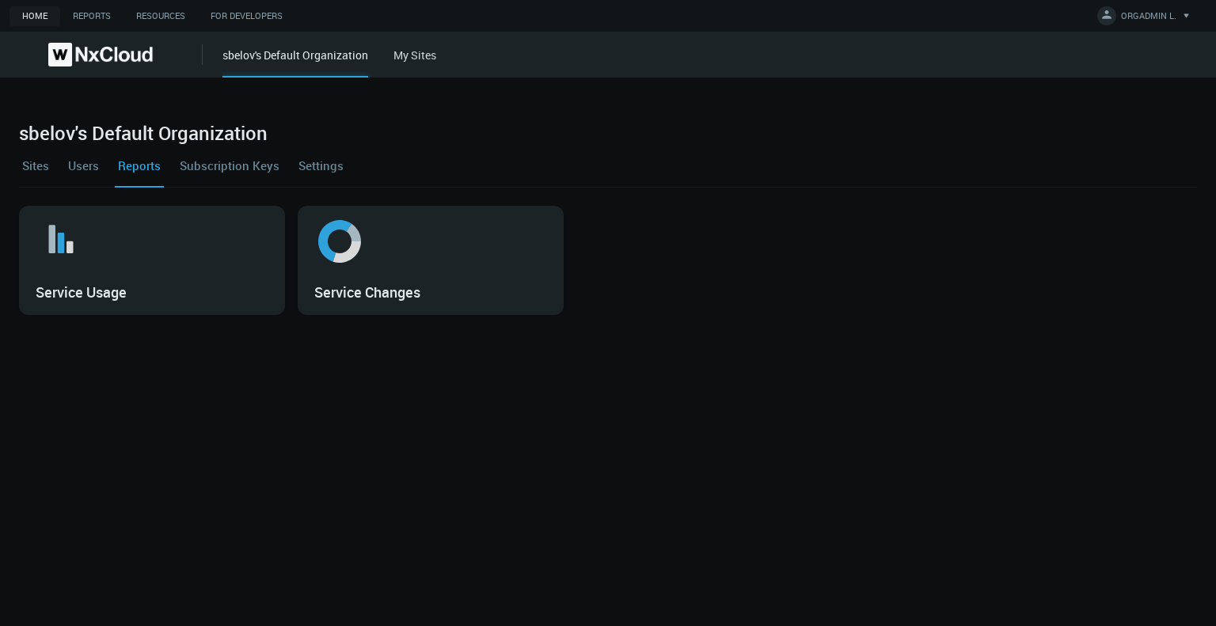
click at [307, 173] on link "Settings" at bounding box center [320, 165] width 51 height 43
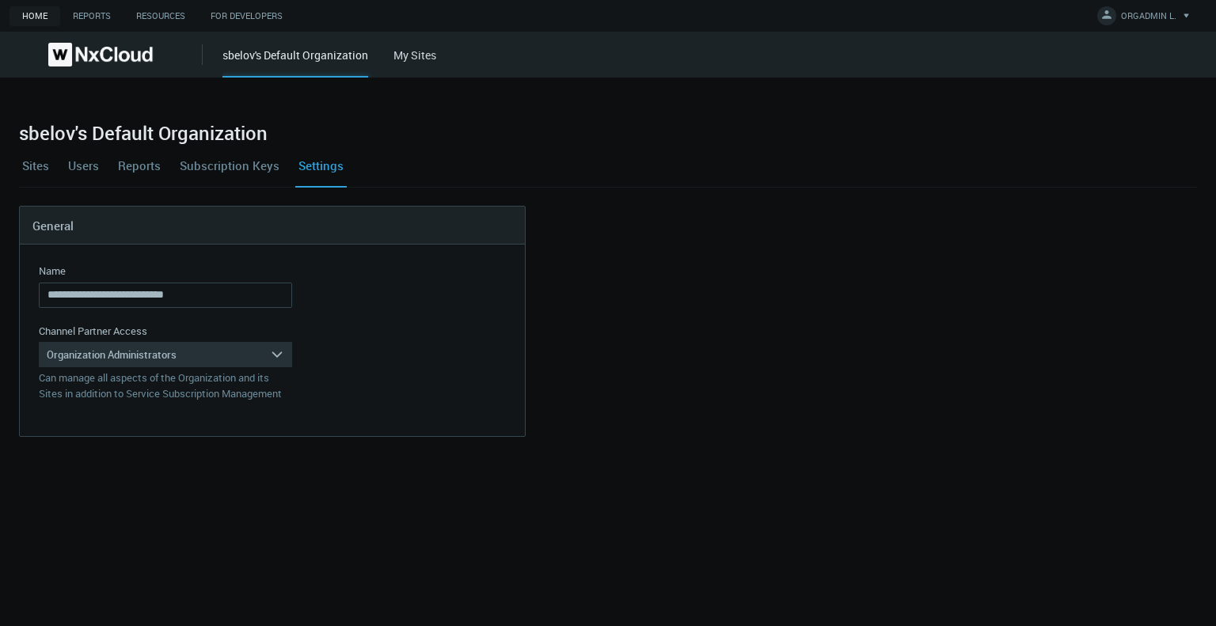
click at [41, 165] on link "Sites" at bounding box center [35, 165] width 33 height 43
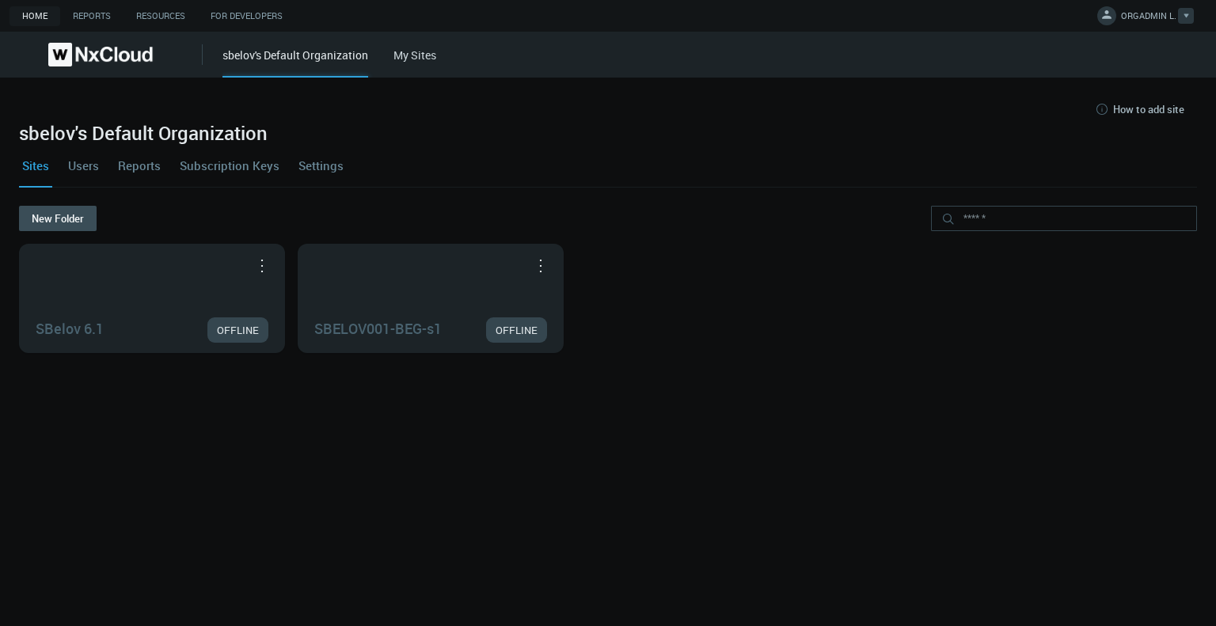
click at [1187, 16] on icon at bounding box center [1186, 15] width 6 height 5
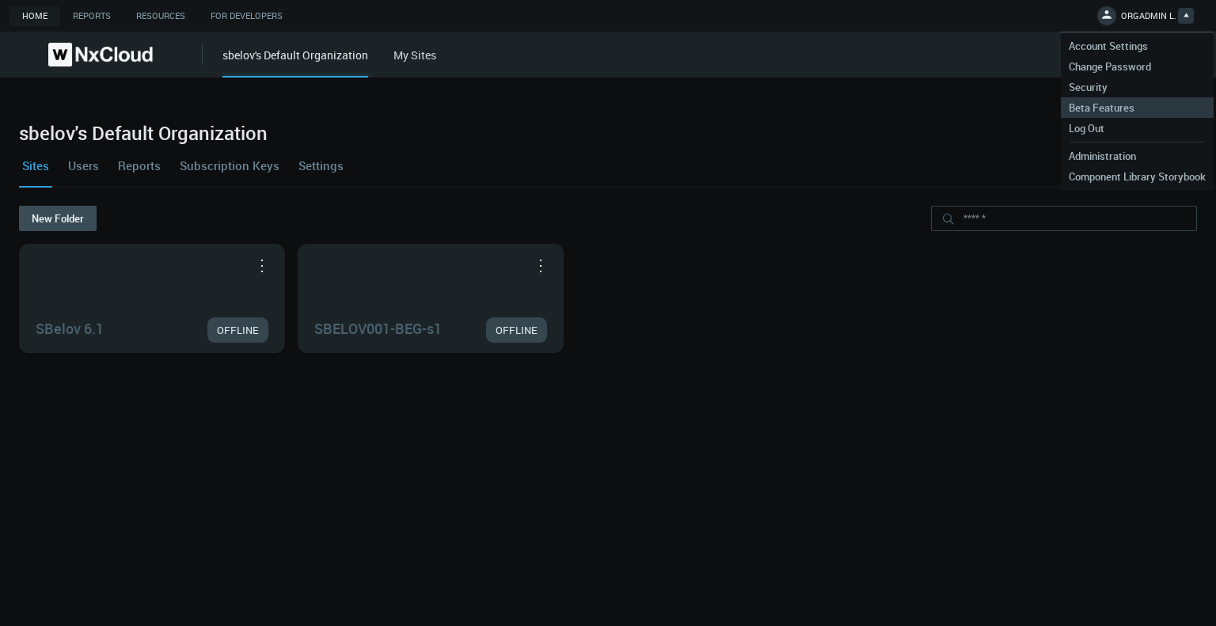
click at [1086, 107] on span "Beta Features" at bounding box center [1102, 108] width 82 height 14
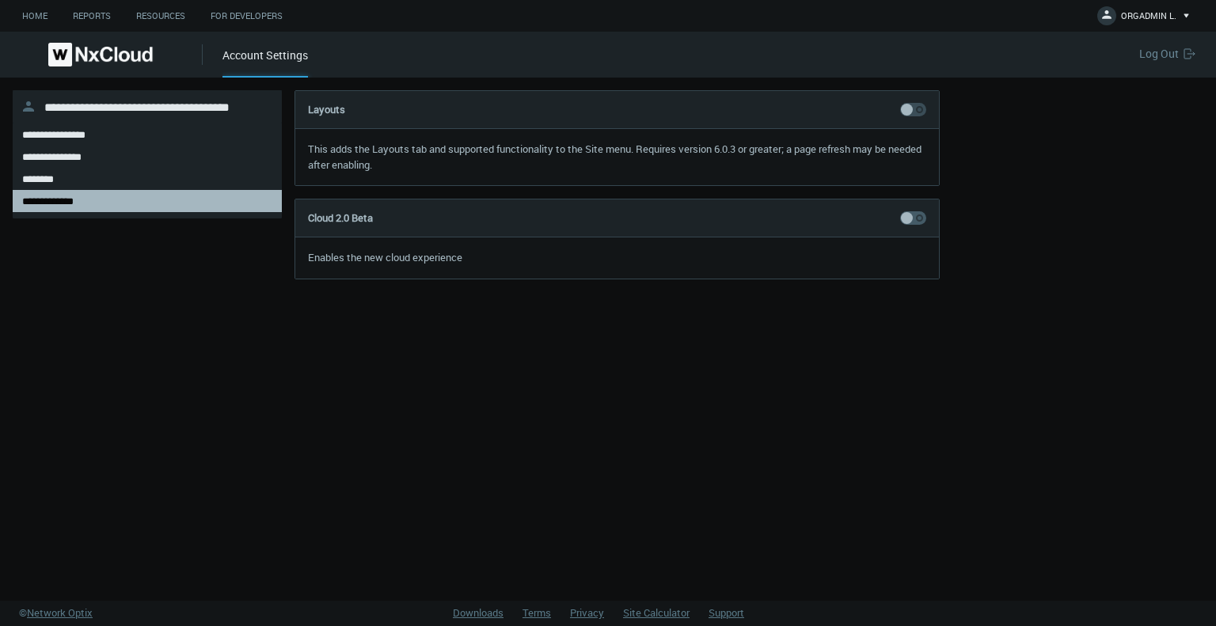
click at [918, 116] on span at bounding box center [913, 109] width 26 height 13
